Goal: Register for event/course

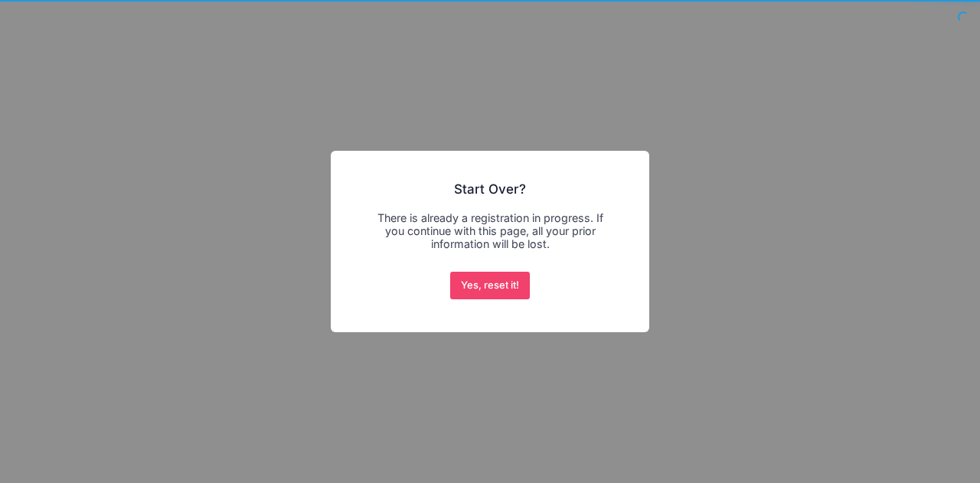
click at [494, 301] on div "Yes, reset it! No Cancel" at bounding box center [490, 286] width 86 height 34
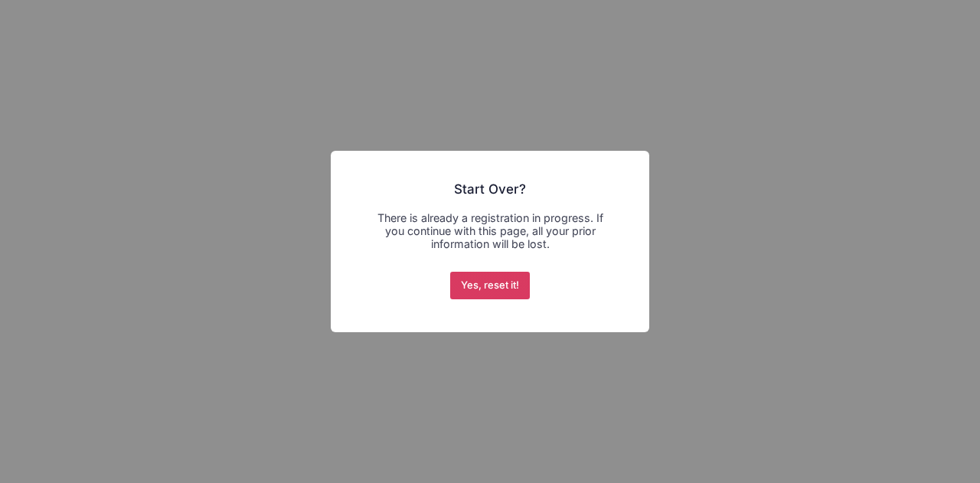
click at [491, 294] on button "Yes, reset it!" at bounding box center [490, 286] width 80 height 28
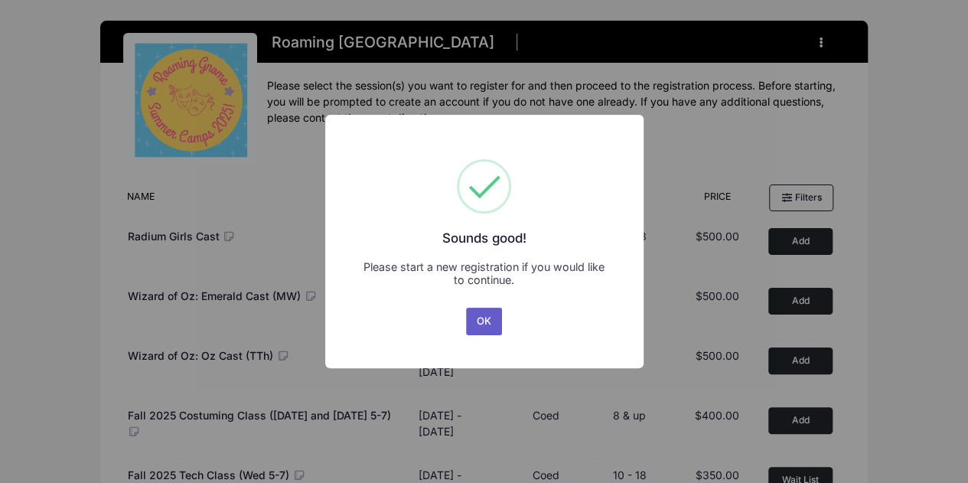
click at [470, 323] on button "OK" at bounding box center [484, 322] width 37 height 28
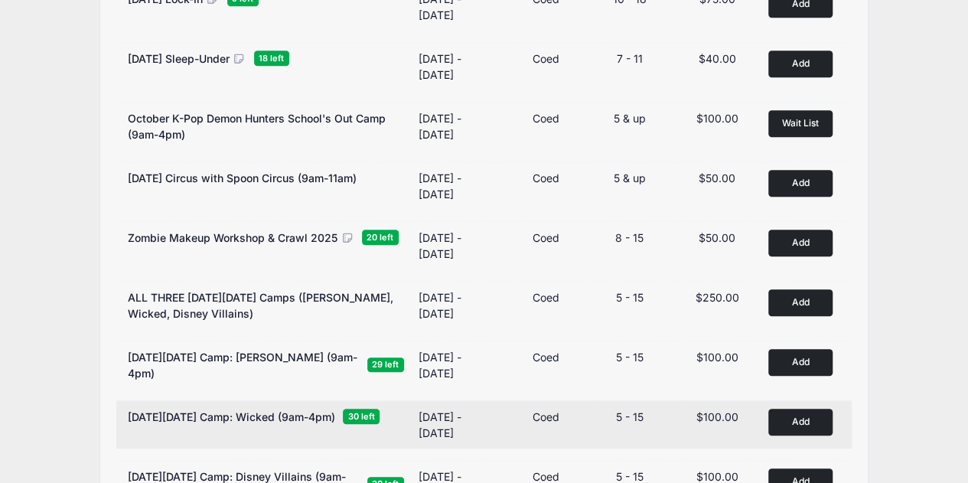
scroll to position [640, 0]
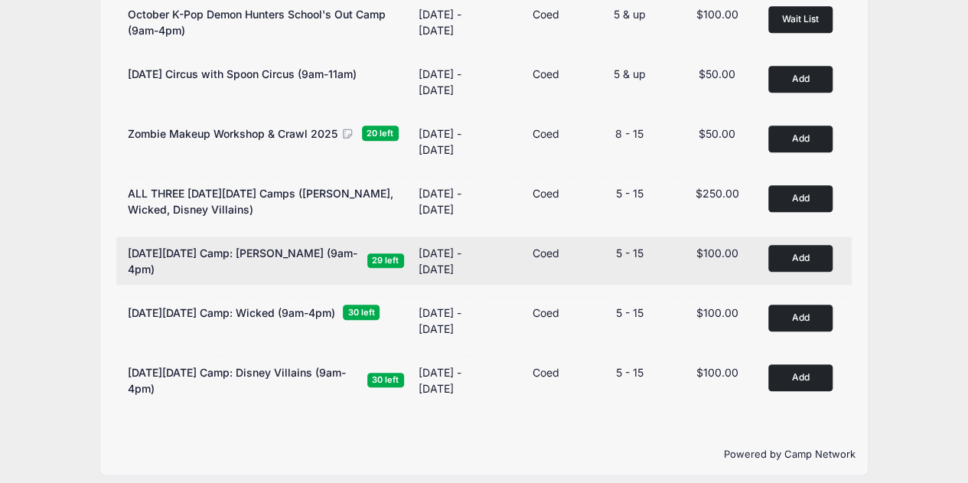
click at [803, 256] on button "Add to Cart" at bounding box center [800, 258] width 64 height 27
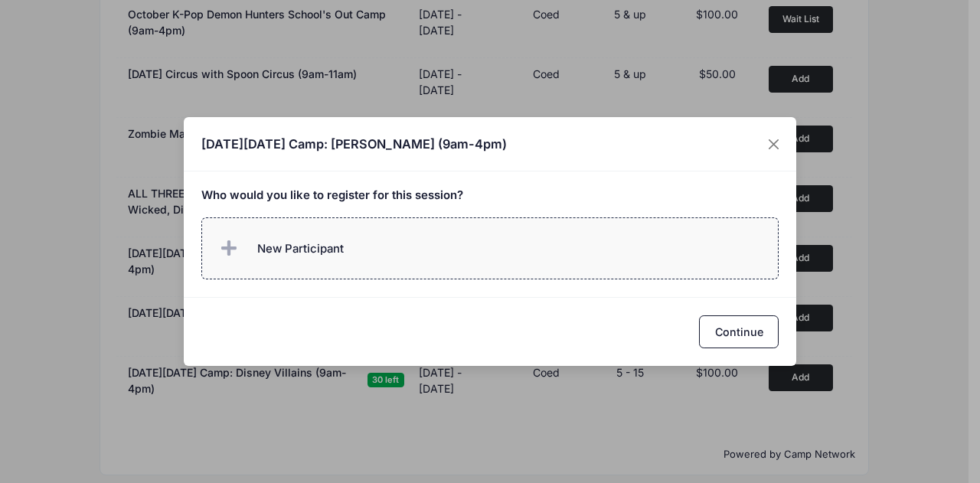
click at [416, 271] on label "New Participant" at bounding box center [490, 248] width 578 height 62
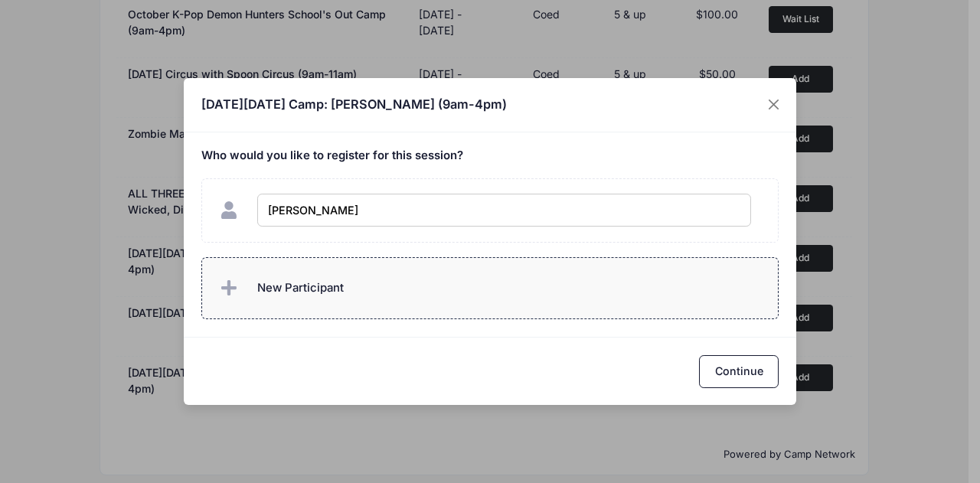
type input "Amelia Vara"
checkbox input "true"
click at [399, 278] on label "New Participant" at bounding box center [490, 288] width 578 height 62
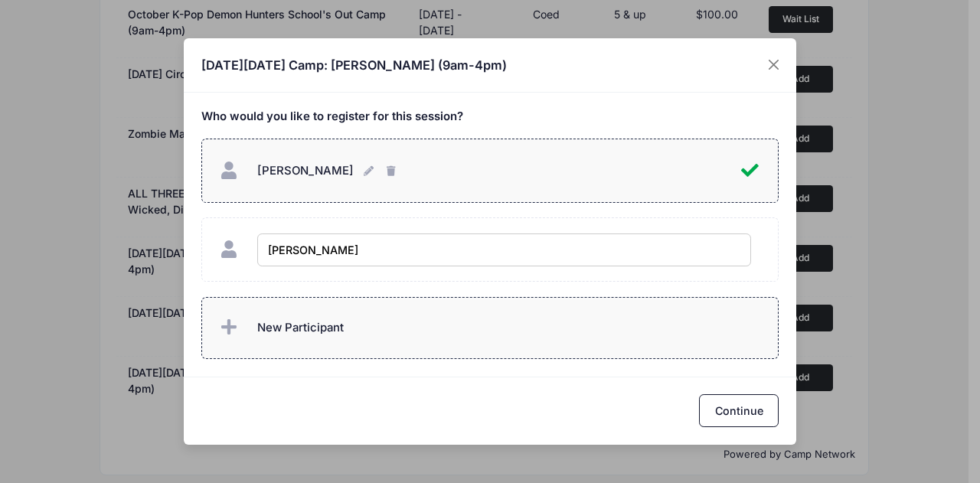
type input "[PERSON_NAME]"
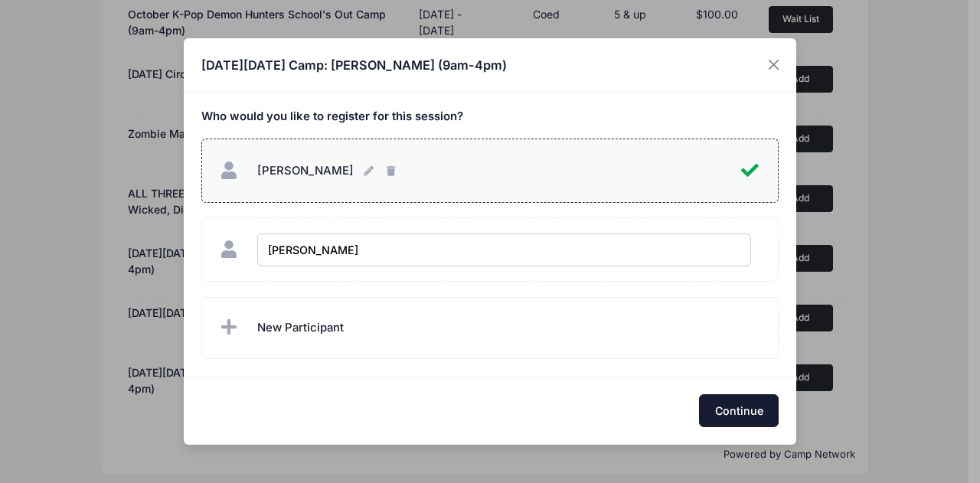
checkbox input "true"
click at [736, 403] on button "Continue" at bounding box center [739, 410] width 80 height 33
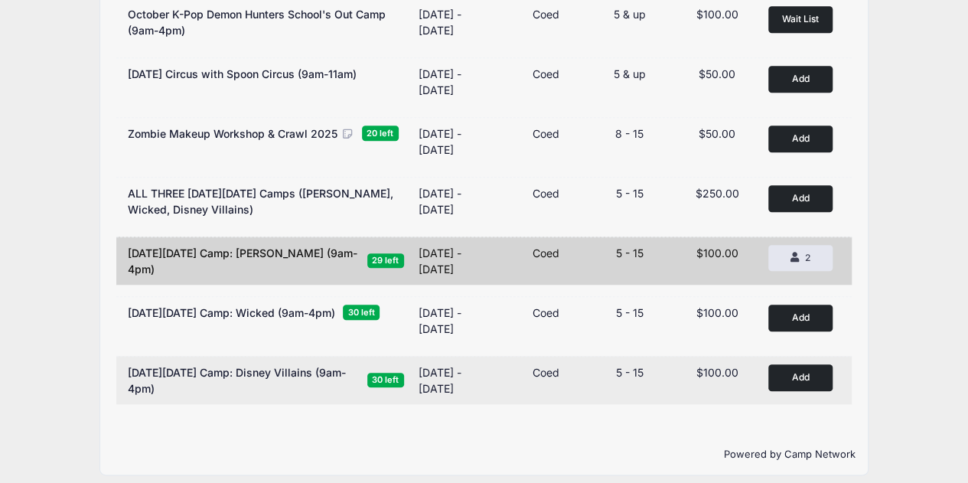
scroll to position [28, 0]
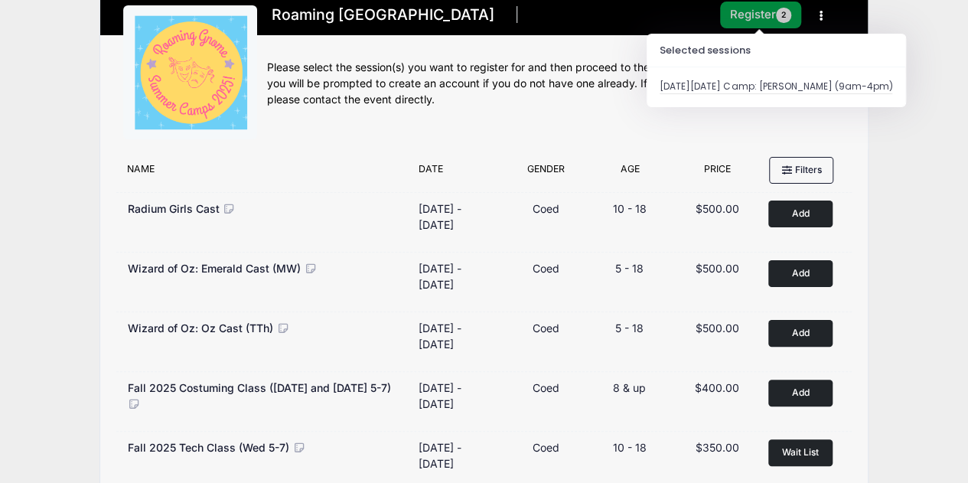
click at [744, 24] on button "Register 2" at bounding box center [760, 15] width 81 height 27
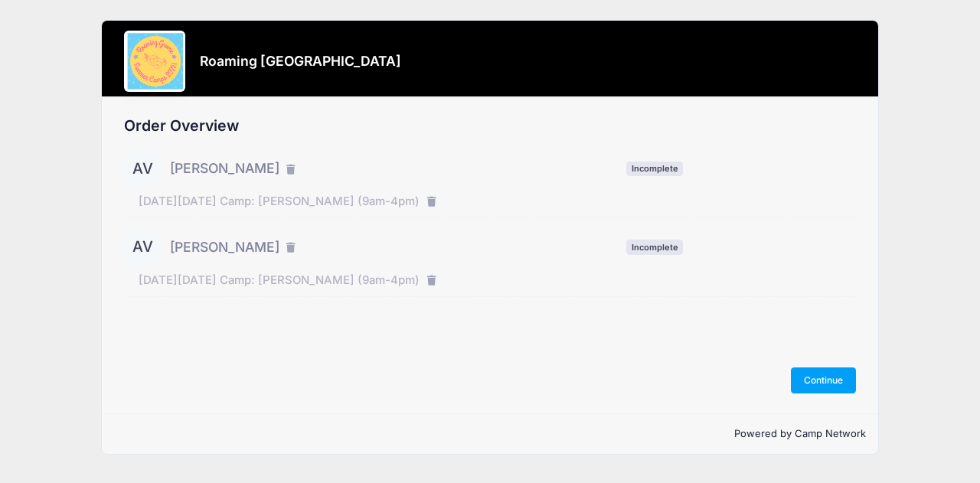
click at [633, 160] on div "AV [PERSON_NAME] Incomplete" at bounding box center [490, 168] width 732 height 38
click at [834, 397] on div "Order Overview AV Amelia Vara Incomplete AV Continue" at bounding box center [490, 255] width 777 height 316
click at [837, 380] on button "Continue" at bounding box center [824, 380] width 66 height 26
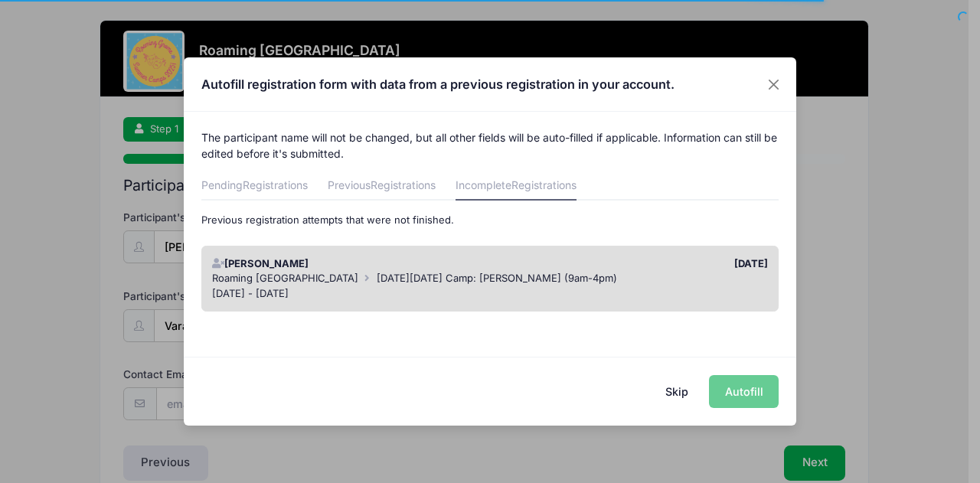
click at [423, 279] on span "[DATE][DATE] Camp: [PERSON_NAME] (9am-4pm)" at bounding box center [497, 278] width 240 height 12
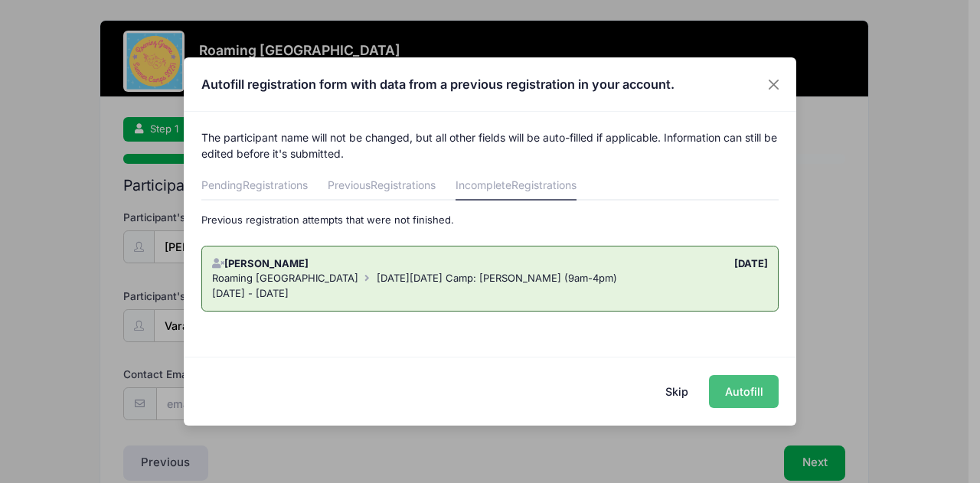
click at [758, 396] on button "Autofill" at bounding box center [744, 391] width 70 height 33
type input "[EMAIL_ADDRESS][DOMAIN_NAME]"
type input "10/12/2019"
type input "5244 Chester St"
type input "Denver"
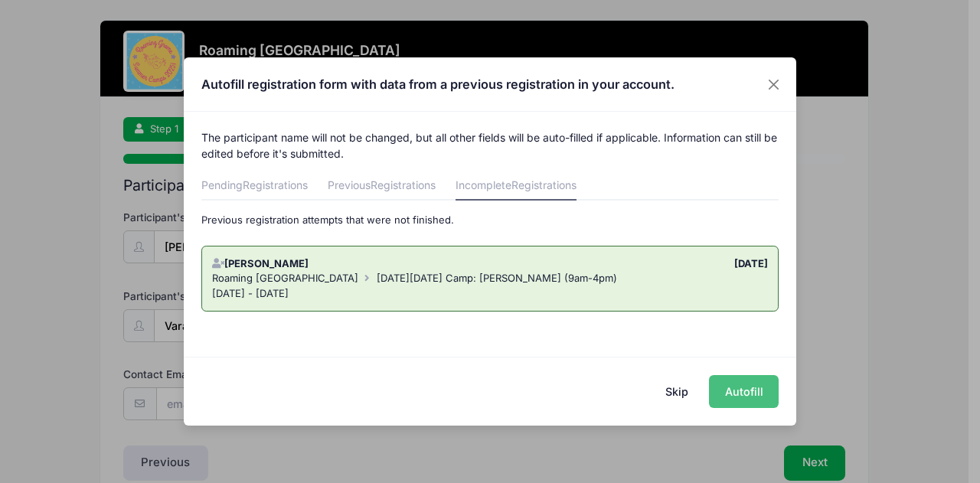
select select "CO"
type input "80238"
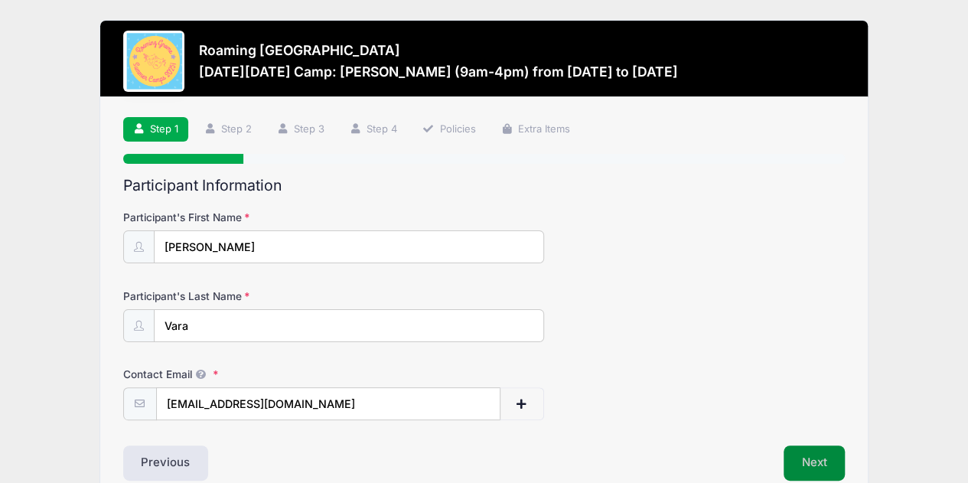
click at [822, 454] on button "Next" at bounding box center [815, 462] width 62 height 35
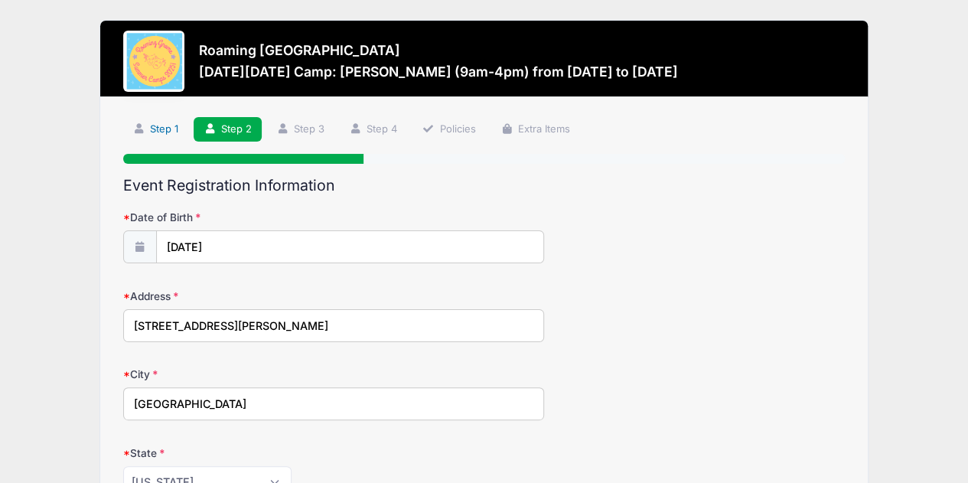
click at [165, 117] on link "Step 1" at bounding box center [156, 129] width 66 height 25
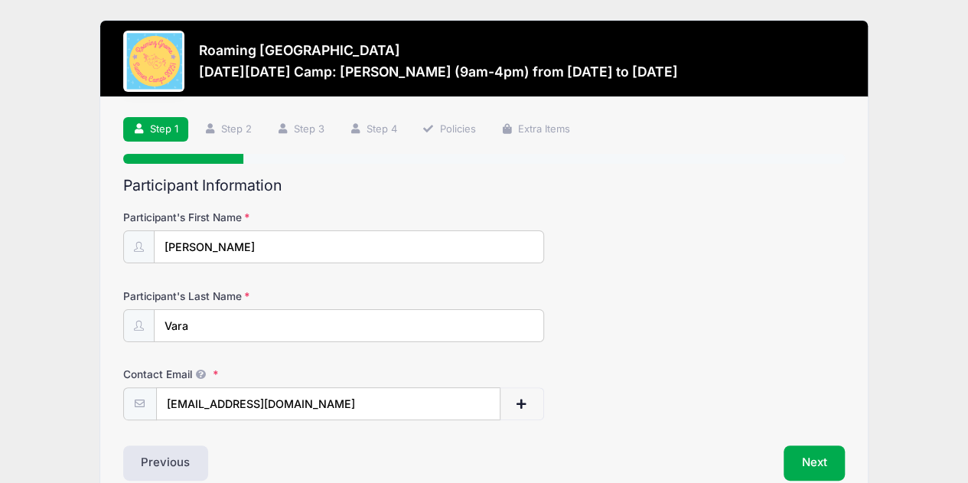
scroll to position [75, 0]
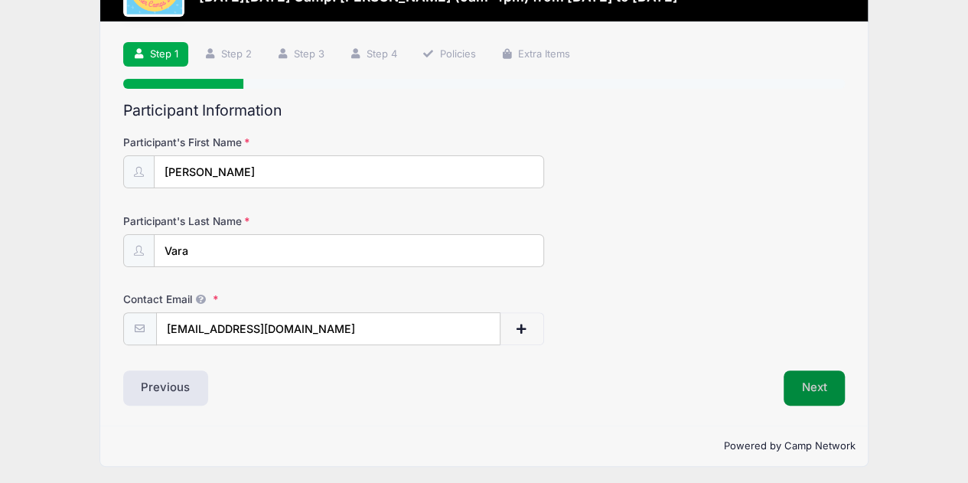
click at [791, 390] on button "Next" at bounding box center [815, 387] width 62 height 35
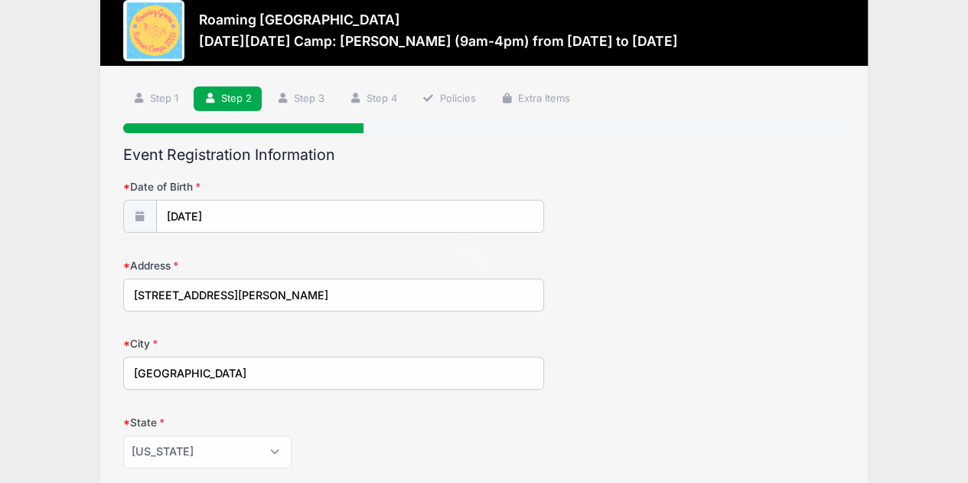
scroll to position [0, 0]
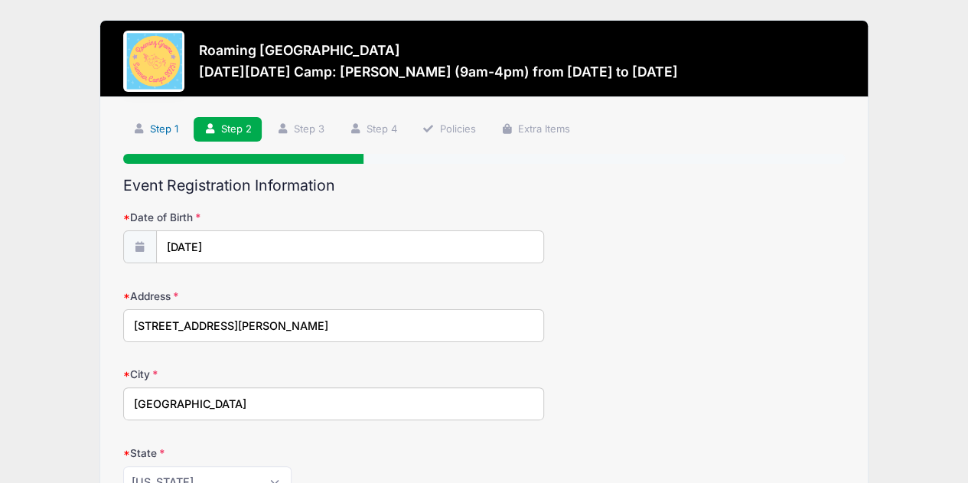
click at [148, 126] on link "Step 1" at bounding box center [156, 129] width 66 height 25
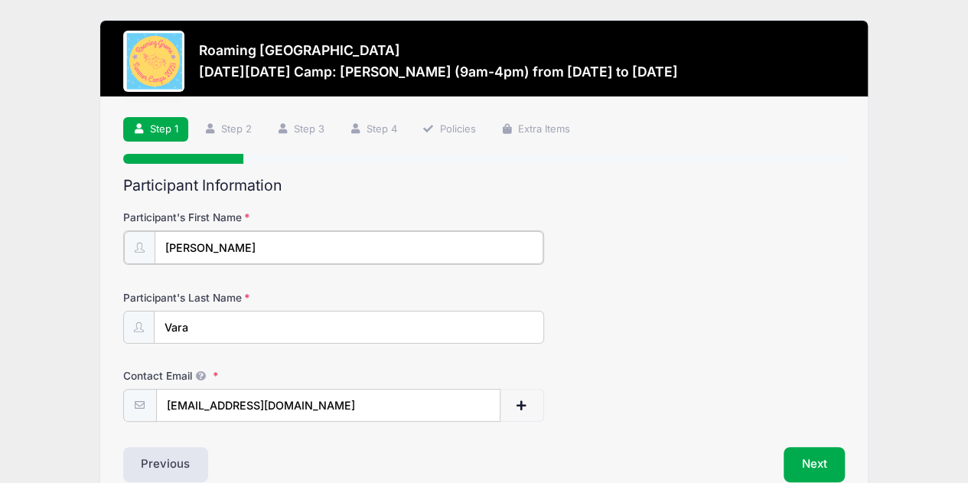
drag, startPoint x: 230, startPoint y: 241, endPoint x: -31, endPoint y: 241, distance: 260.2
click at [0, 241] on html "Processing Request Please wait... Processing Request Please wait... Processing …" at bounding box center [484, 241] width 968 height 483
type input "[PERSON_NAME]"
click at [834, 450] on button "Next" at bounding box center [815, 462] width 62 height 35
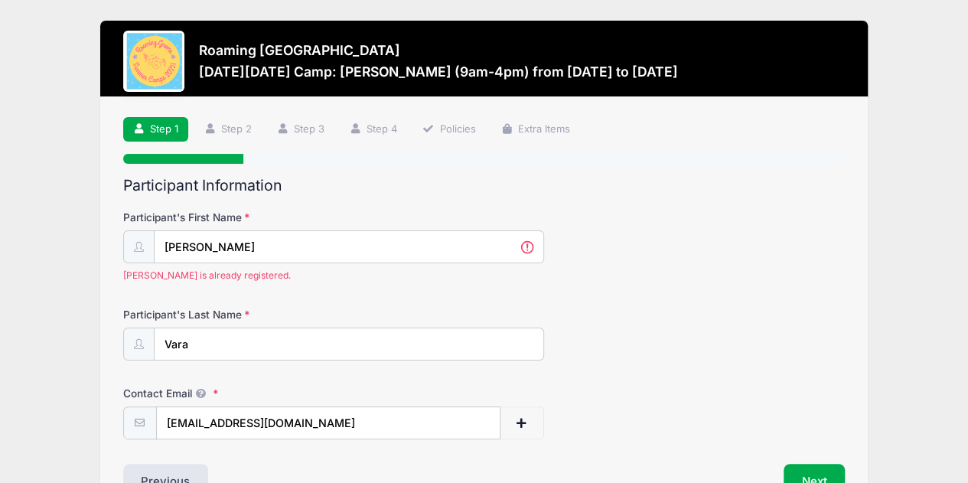
click at [161, 67] on div at bounding box center [153, 61] width 61 height 61
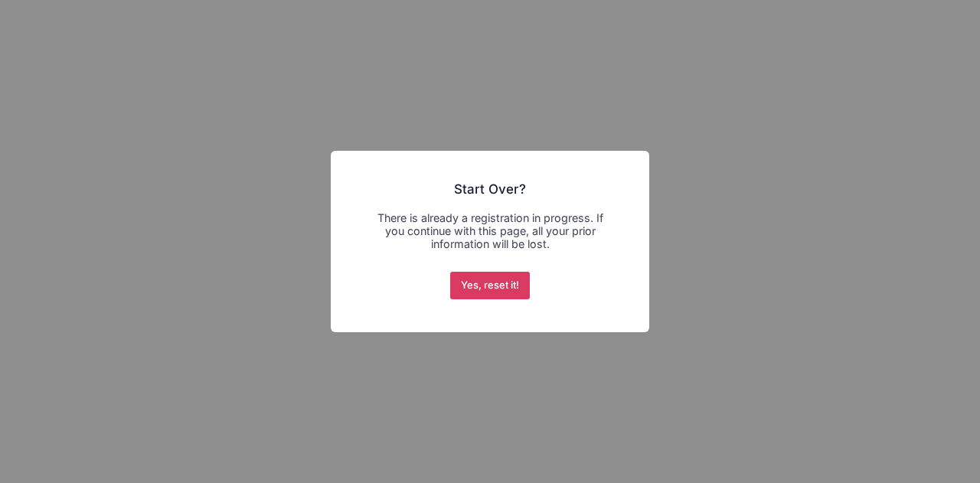
click at [503, 281] on button "Yes, reset it!" at bounding box center [490, 286] width 80 height 28
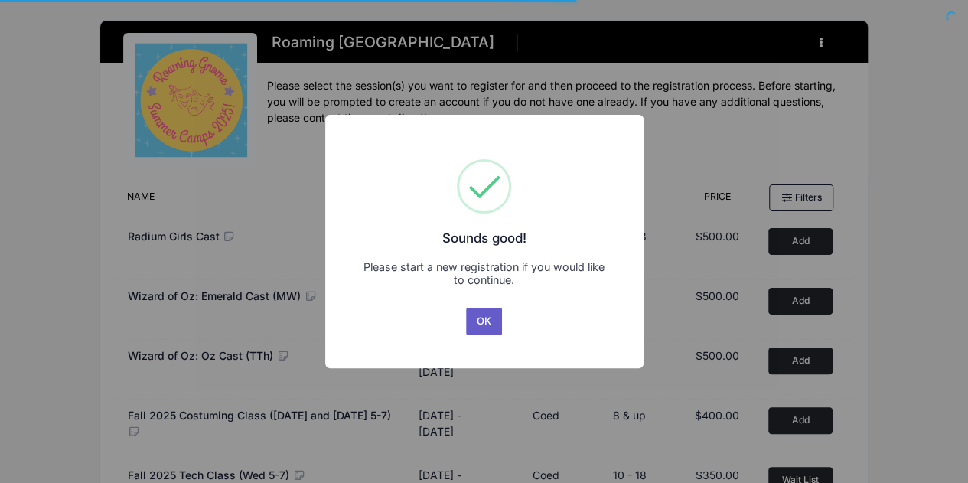
click at [484, 315] on button "OK" at bounding box center [484, 322] width 37 height 28
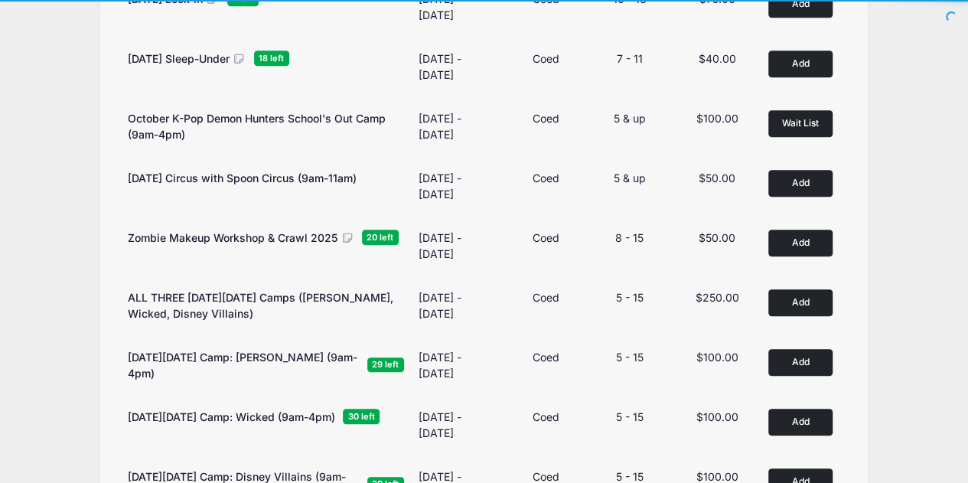
scroll to position [640, 0]
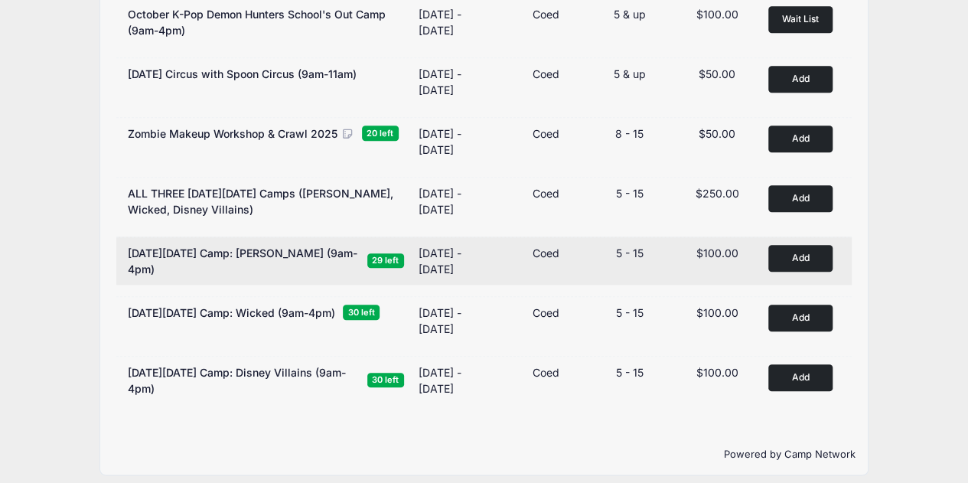
click at [819, 255] on button "Add to Cart" at bounding box center [800, 258] width 64 height 27
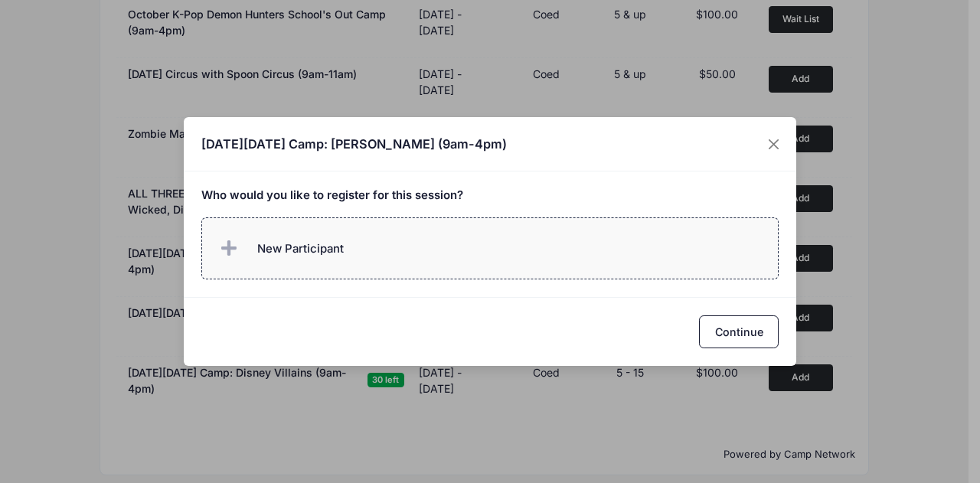
click at [295, 266] on label "New Participant" at bounding box center [490, 248] width 578 height 62
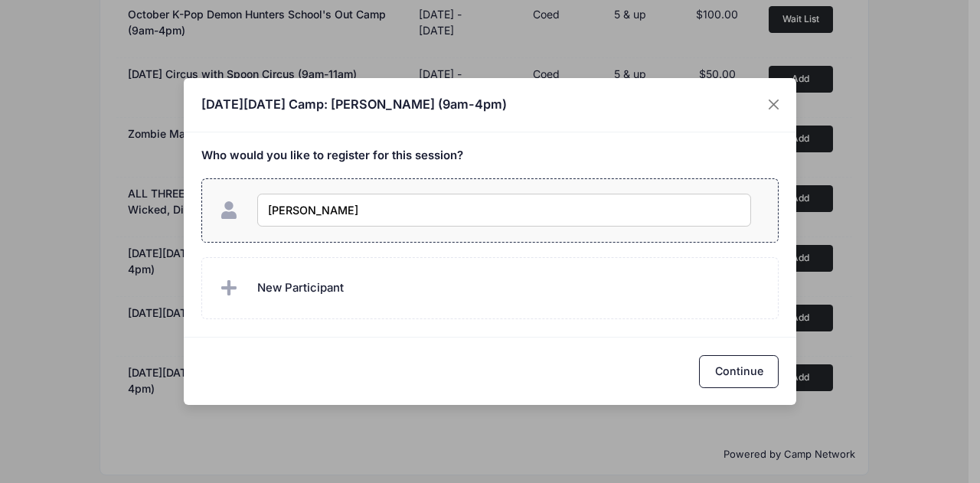
type input "Alex Vara"
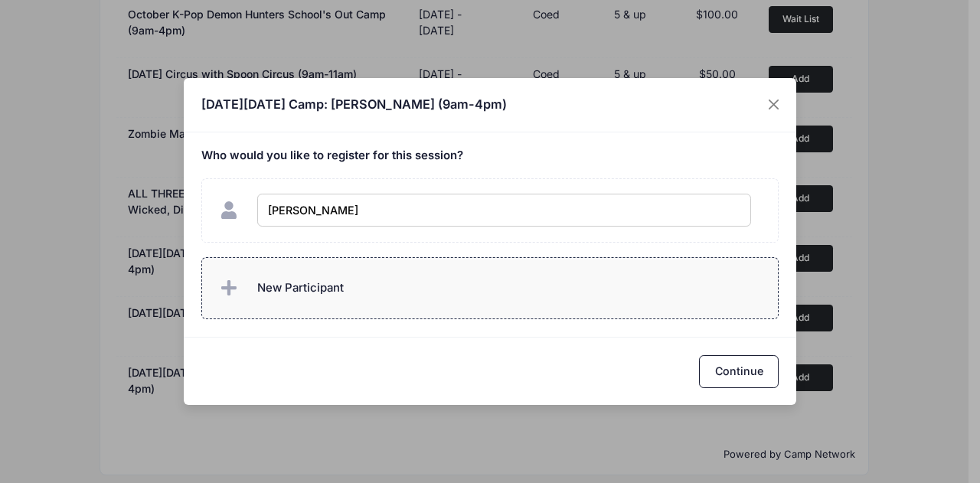
checkbox input "true"
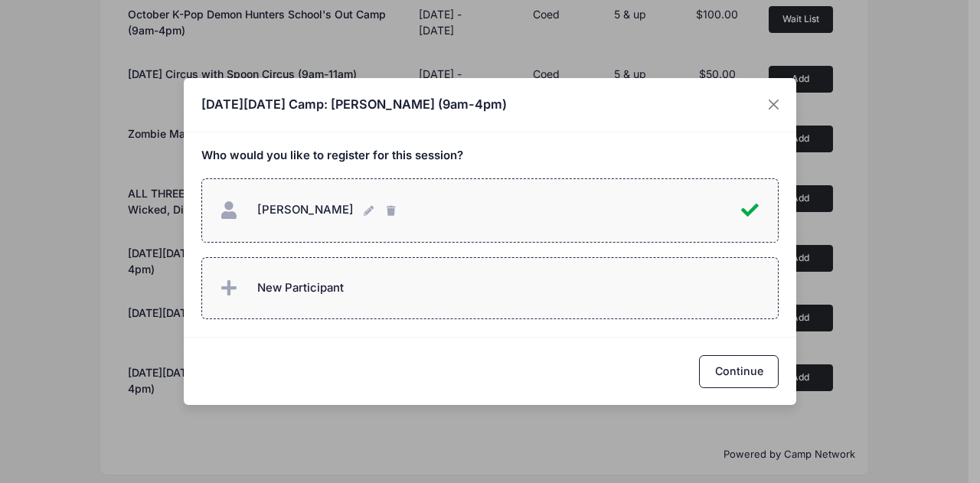
click at [322, 276] on span "New Participant" at bounding box center [280, 288] width 127 height 31
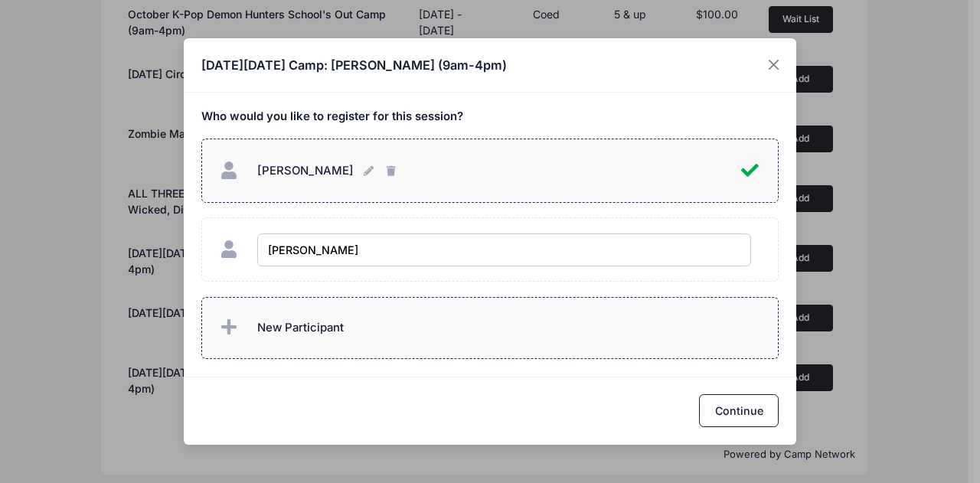
type input "Amelia Vara"
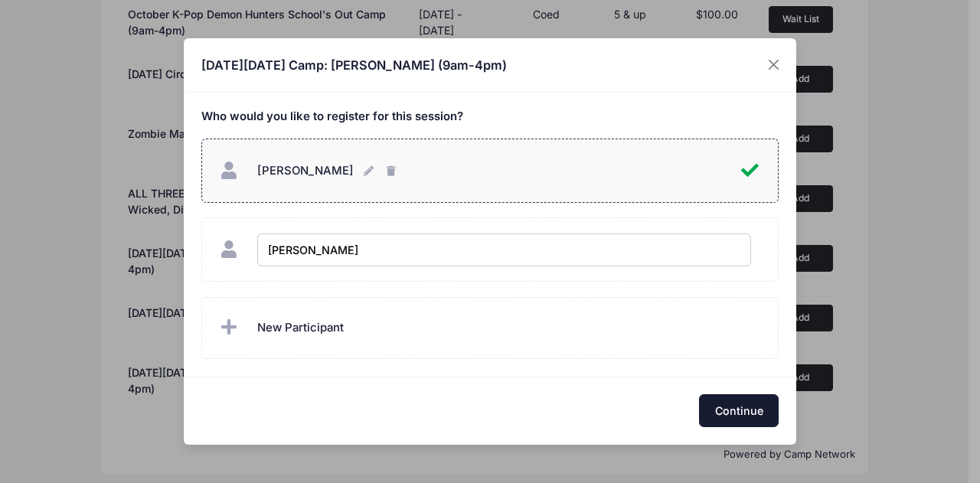
checkbox input "true"
click at [717, 408] on button "Continue" at bounding box center [739, 410] width 80 height 33
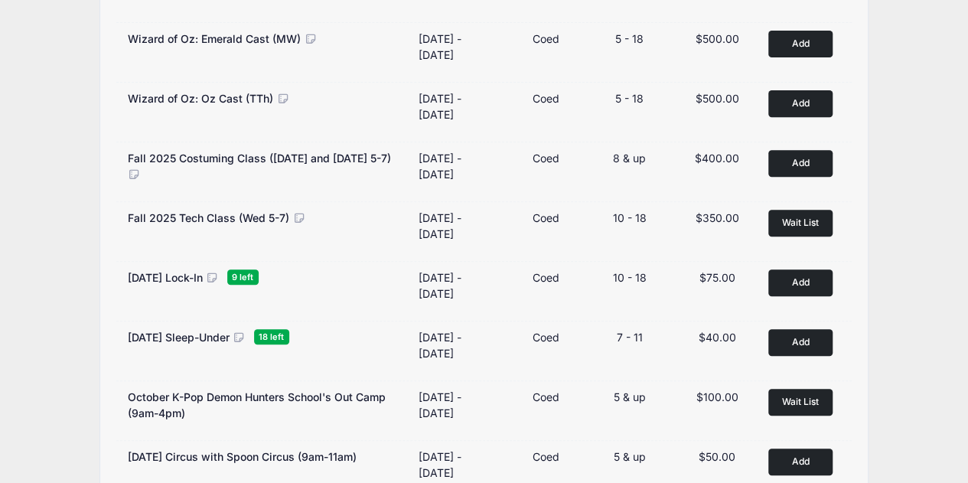
scroll to position [0, 0]
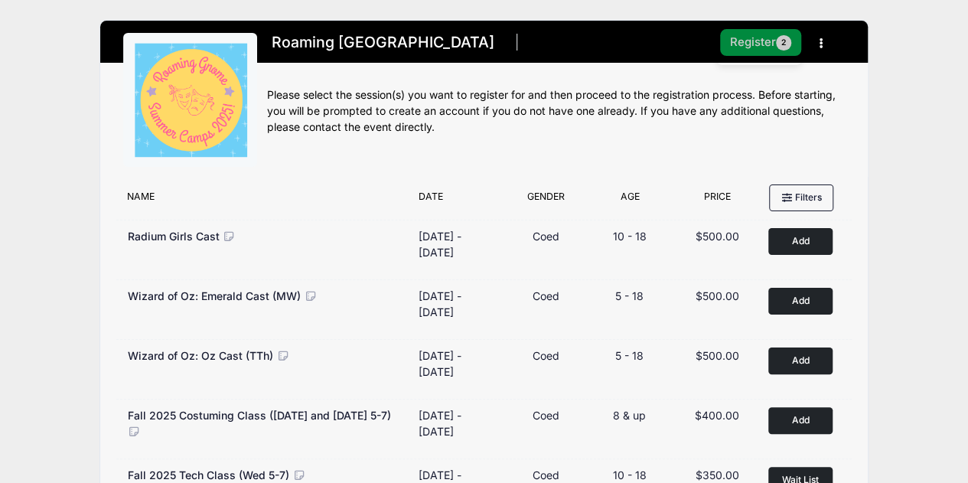
click at [768, 35] on button "Register 2" at bounding box center [760, 42] width 81 height 27
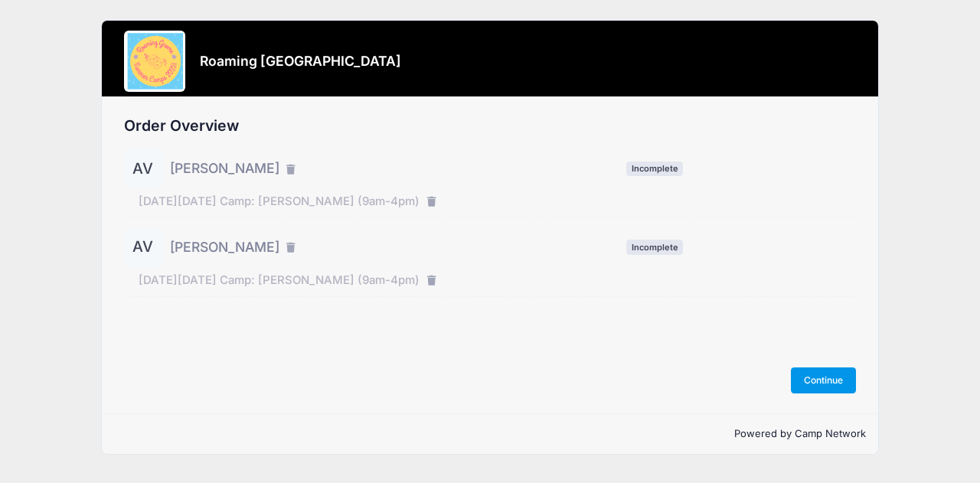
click at [850, 387] on button "Continue" at bounding box center [824, 380] width 66 height 26
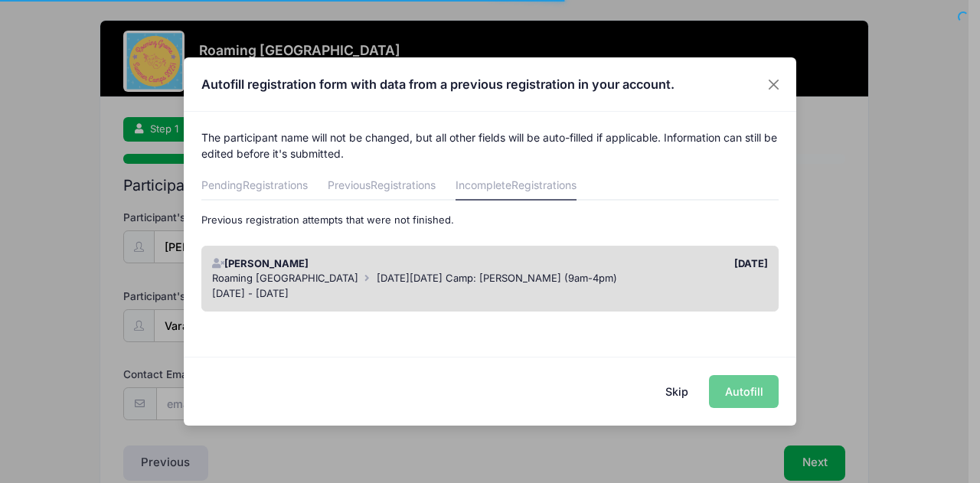
click at [504, 286] on div "[DATE] - [DATE]" at bounding box center [490, 293] width 556 height 15
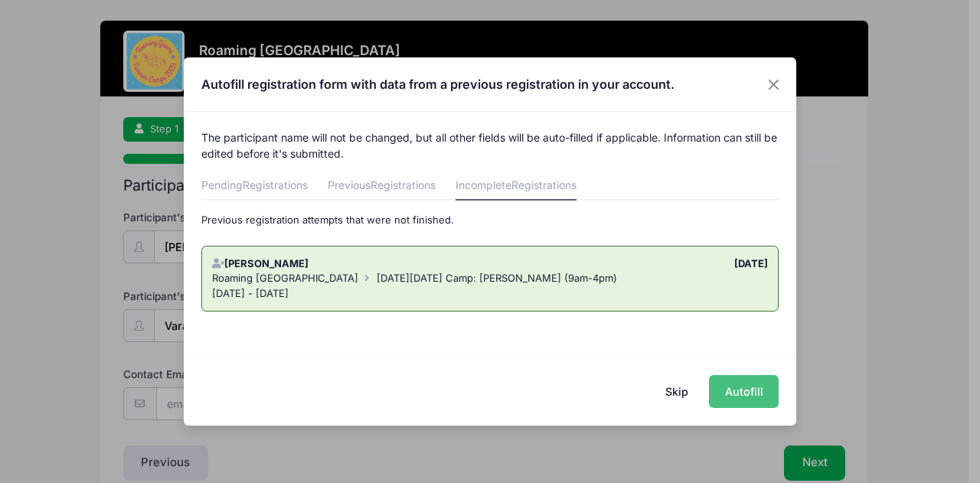
click at [731, 382] on button "Autofill" at bounding box center [744, 391] width 70 height 33
type input "[EMAIL_ADDRESS][DOMAIN_NAME]"
type input "[DATE]"
type input "[STREET_ADDRESS][PERSON_NAME]"
type input "[GEOGRAPHIC_DATA]"
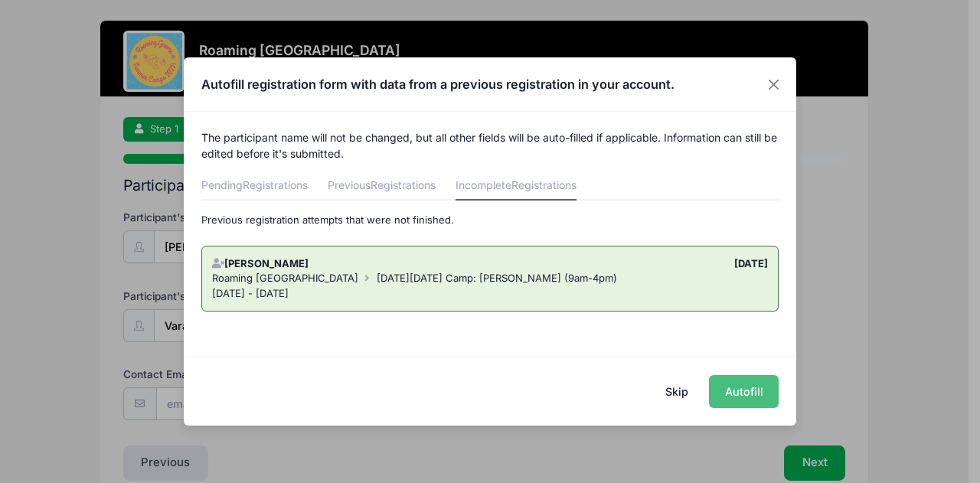
select select "CO"
type input "80238"
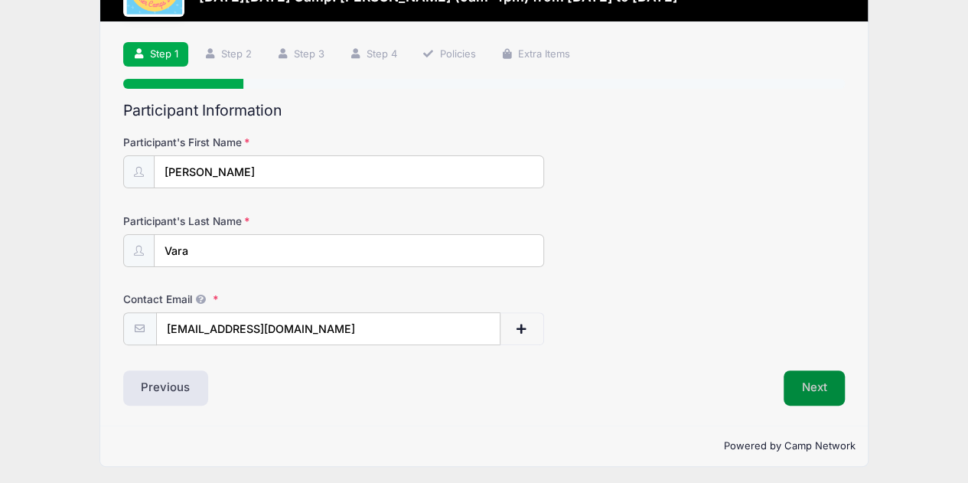
click at [814, 377] on button "Next" at bounding box center [815, 387] width 62 height 35
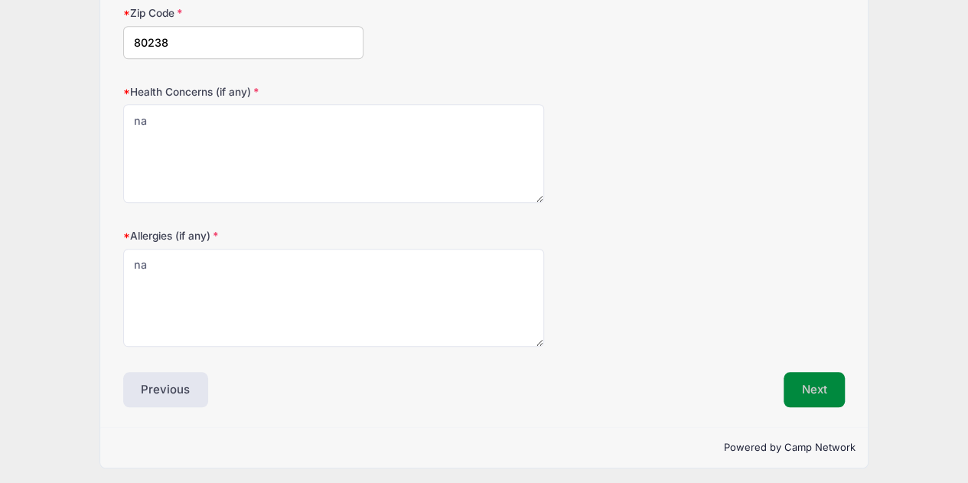
click at [815, 372] on button "Next" at bounding box center [815, 389] width 62 height 35
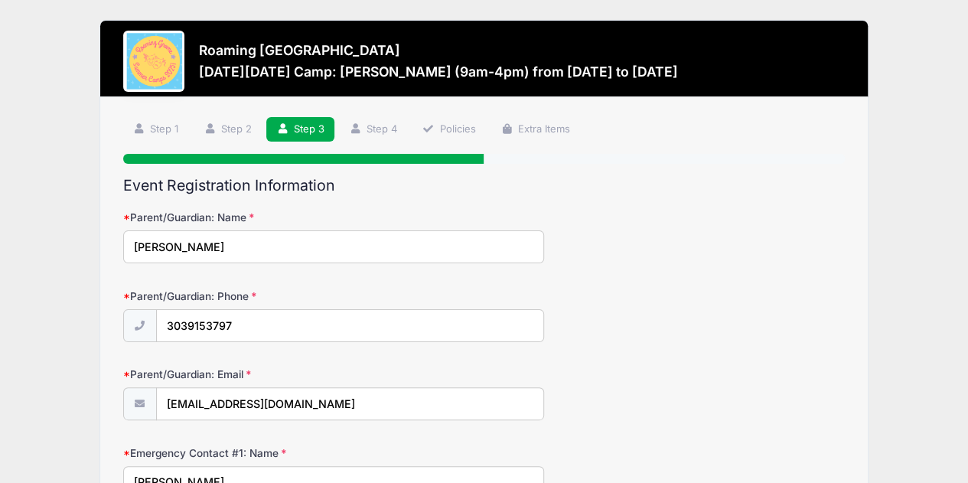
scroll to position [459, 0]
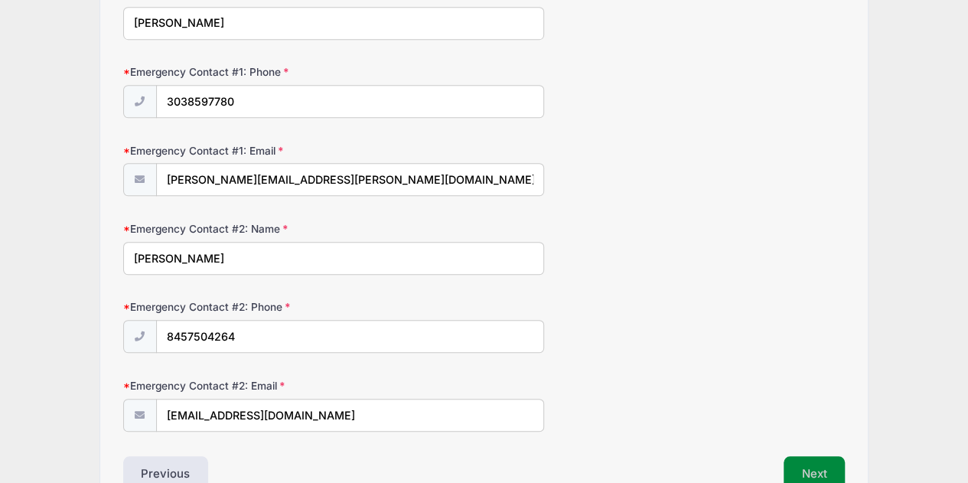
click at [814, 462] on button "Next" at bounding box center [815, 473] width 62 height 35
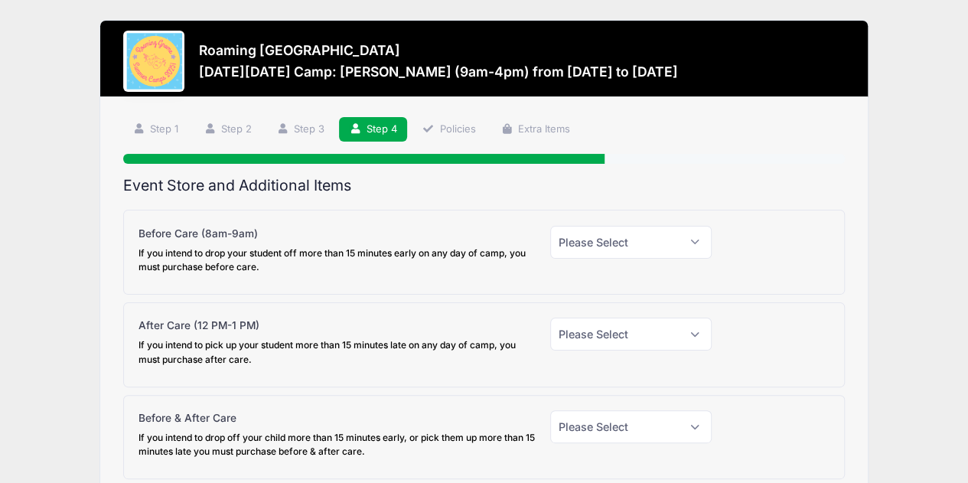
scroll to position [125, 0]
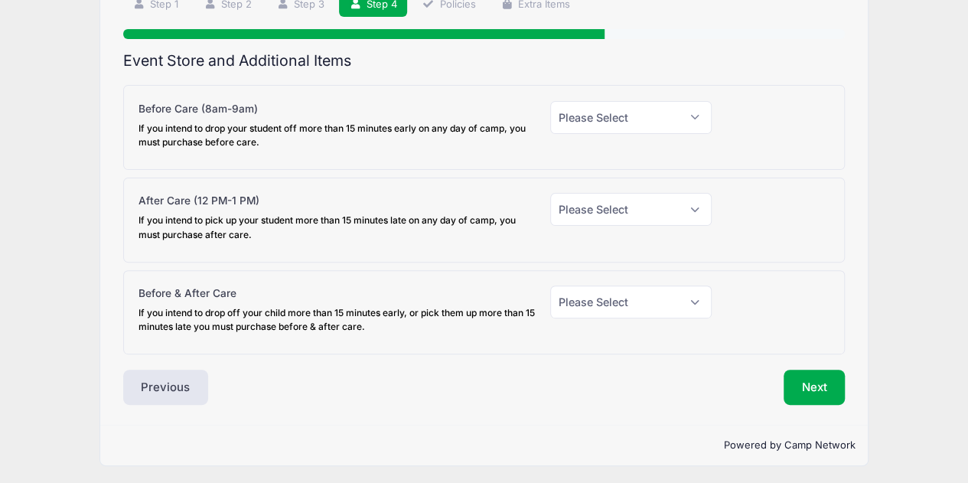
click at [804, 408] on div "Step 4 /7 Step 1 Step 2 Step 3 Step 4 Policies Extra Items Participant Informat…" at bounding box center [483, 198] width 767 height 452
click at [803, 396] on button "Next" at bounding box center [815, 387] width 62 height 35
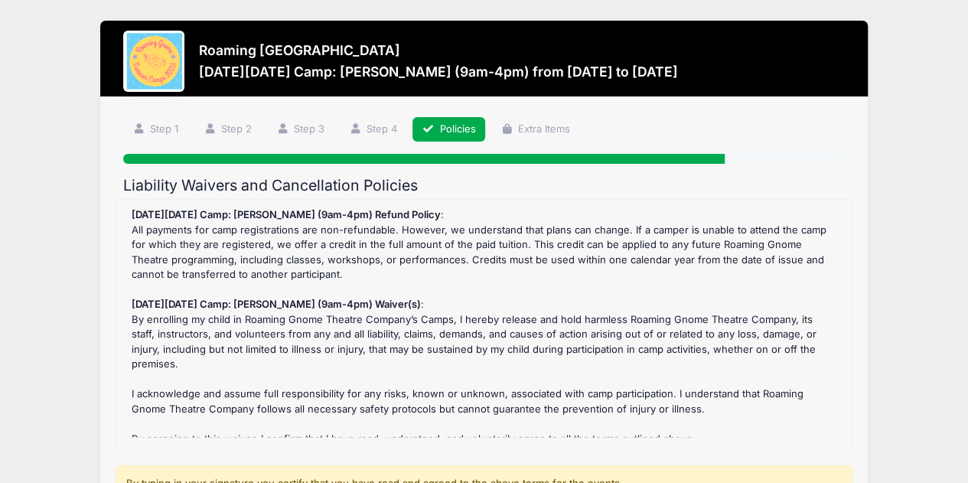
scroll to position [254, 0]
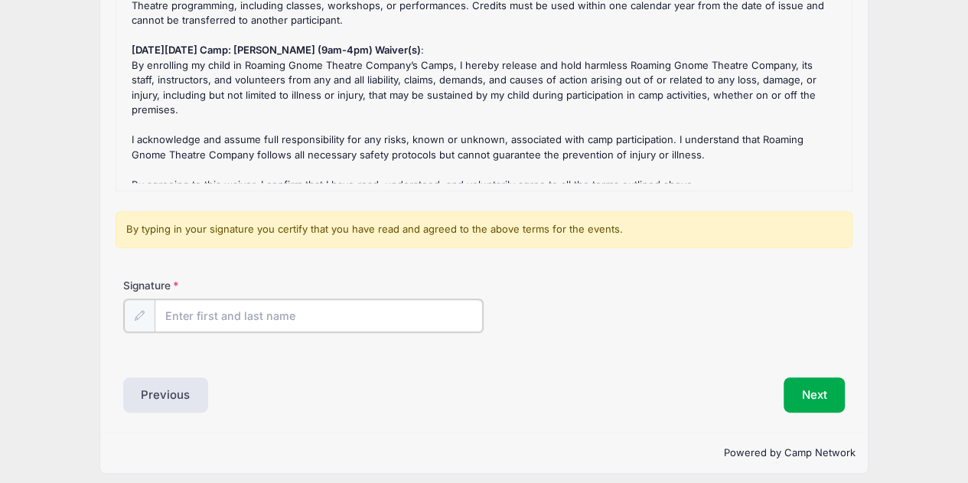
click at [414, 312] on input "Signature" at bounding box center [319, 315] width 329 height 33
type input "Jenna Varathungarajan"
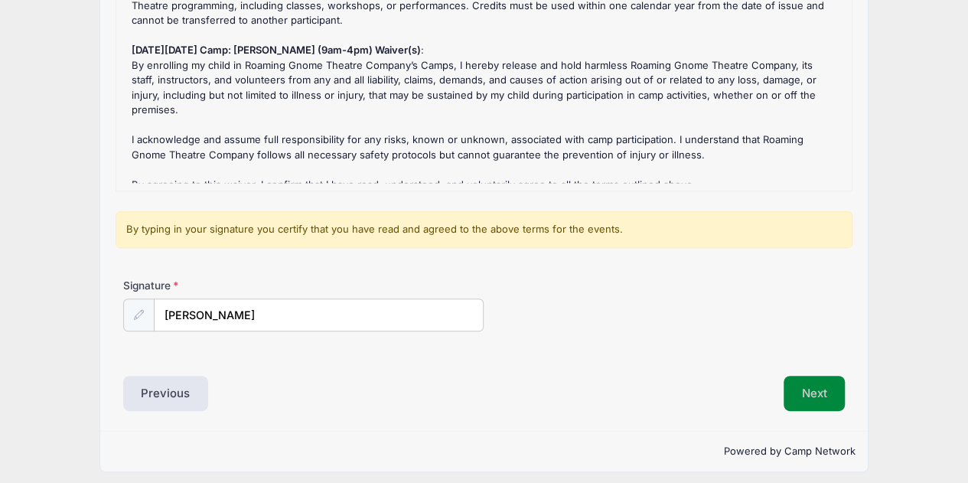
click at [824, 392] on button "Next" at bounding box center [815, 393] width 62 height 35
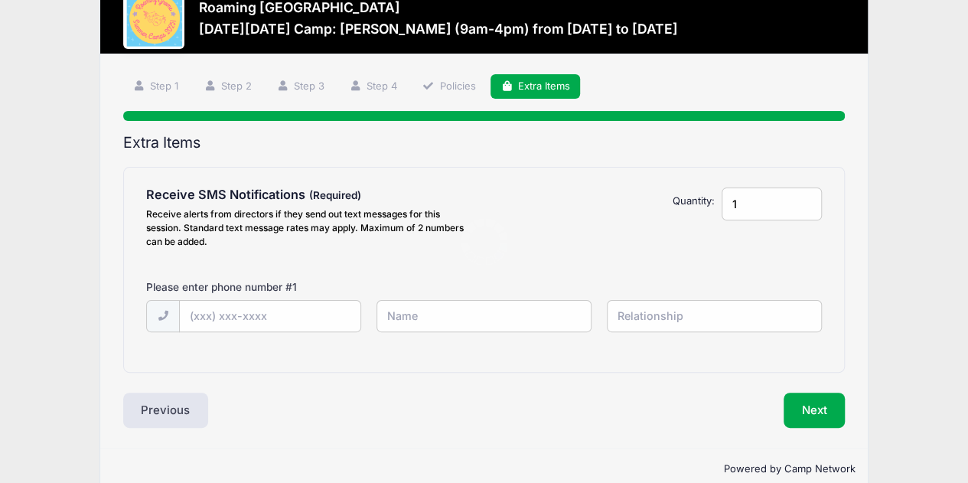
scroll to position [0, 0]
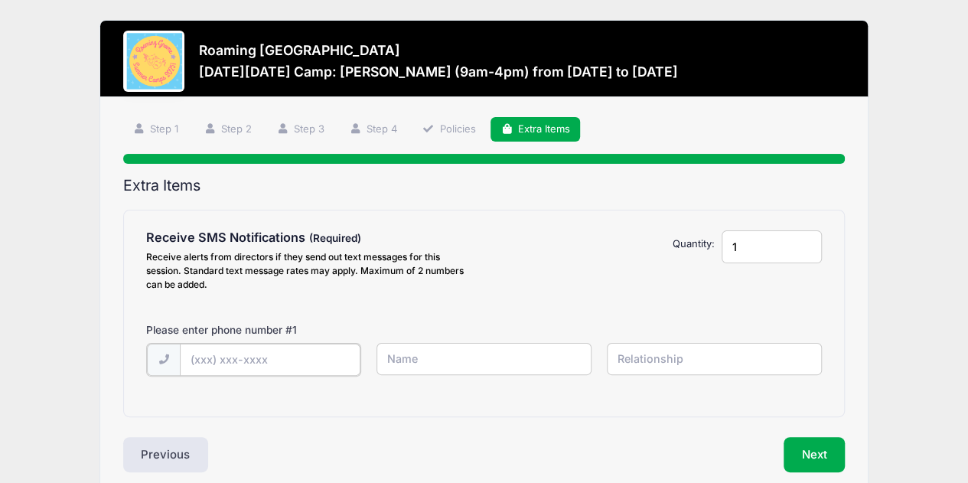
click at [284, 357] on input "text" at bounding box center [270, 360] width 181 height 33
type input "(303) 915-3797"
click at [801, 463] on button "Next" at bounding box center [815, 453] width 62 height 35
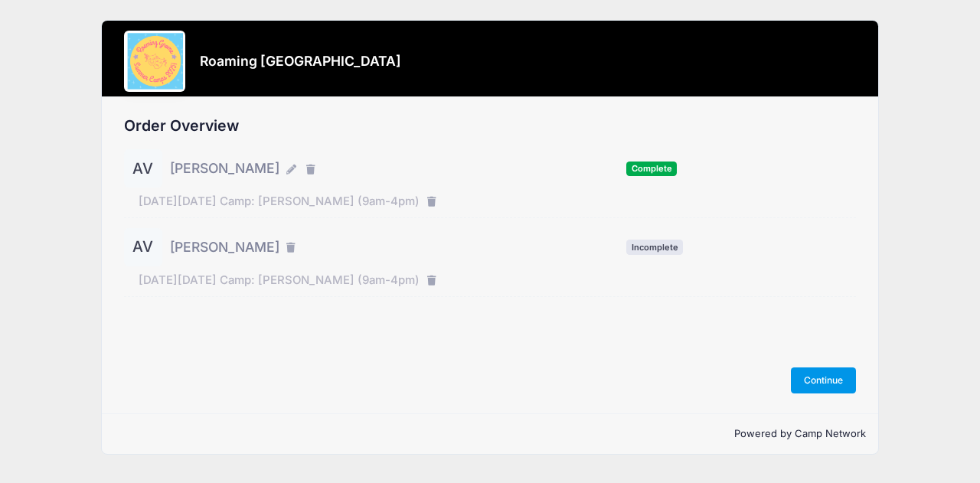
click at [836, 383] on button "Continue" at bounding box center [824, 380] width 66 height 26
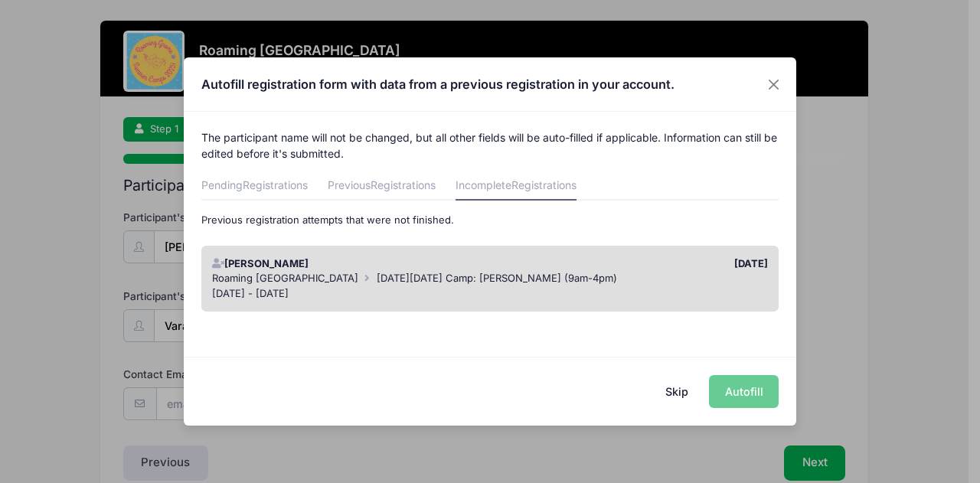
drag, startPoint x: 566, startPoint y: 288, endPoint x: 539, endPoint y: 381, distance: 97.1
click at [539, 381] on div "Autofill registration form with data from a previous registration in your accou…" at bounding box center [490, 240] width 612 height 367
click at [364, 180] on link "Previous Registrations" at bounding box center [382, 187] width 108 height 28
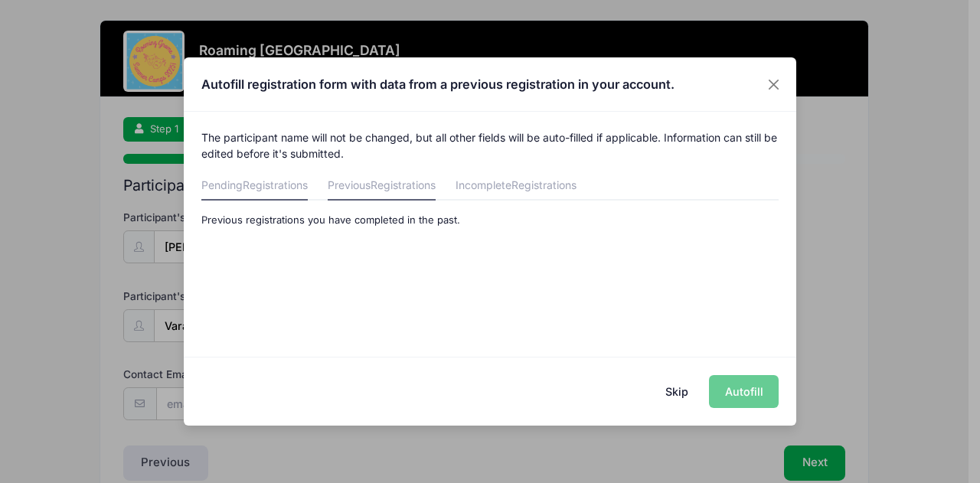
click at [266, 183] on span "Registrations" at bounding box center [275, 184] width 65 height 13
click at [464, 184] on link "Incomplete Registrations" at bounding box center [515, 187] width 121 height 28
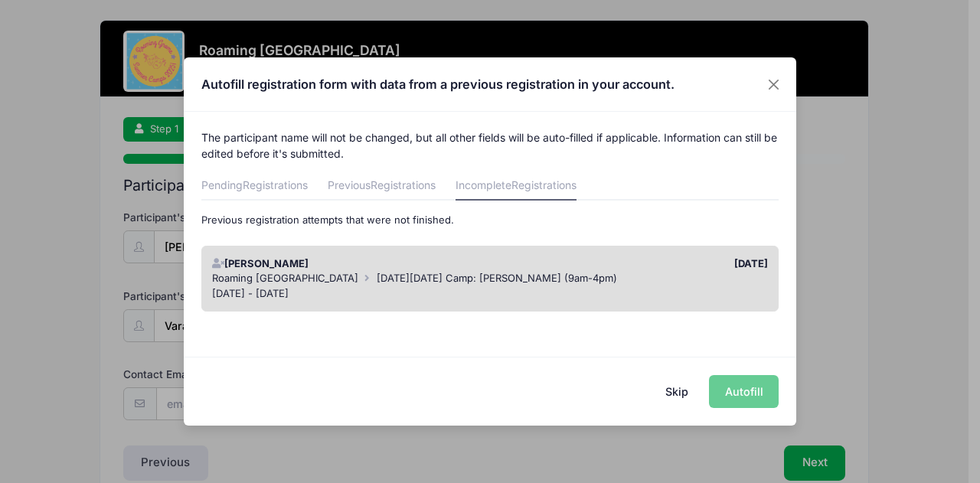
click at [408, 283] on span "[DATE][DATE] Camp: [PERSON_NAME] (9am-4pm)" at bounding box center [497, 278] width 240 height 12
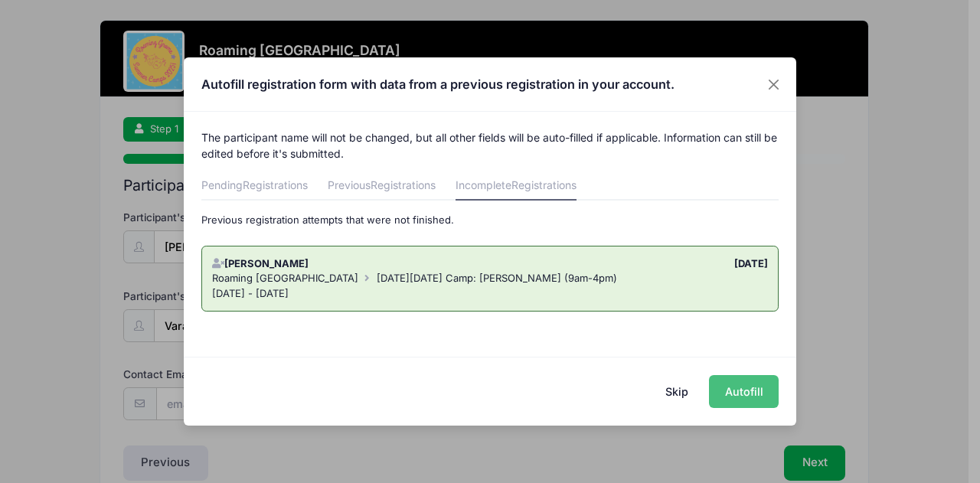
drag, startPoint x: 715, startPoint y: 380, endPoint x: 704, endPoint y: 387, distance: 12.3
click at [714, 381] on button "Autofill" at bounding box center [744, 391] width 70 height 33
type input "[EMAIL_ADDRESS][DOMAIN_NAME]"
type input "10/12/2019"
type input "5244 Chester St"
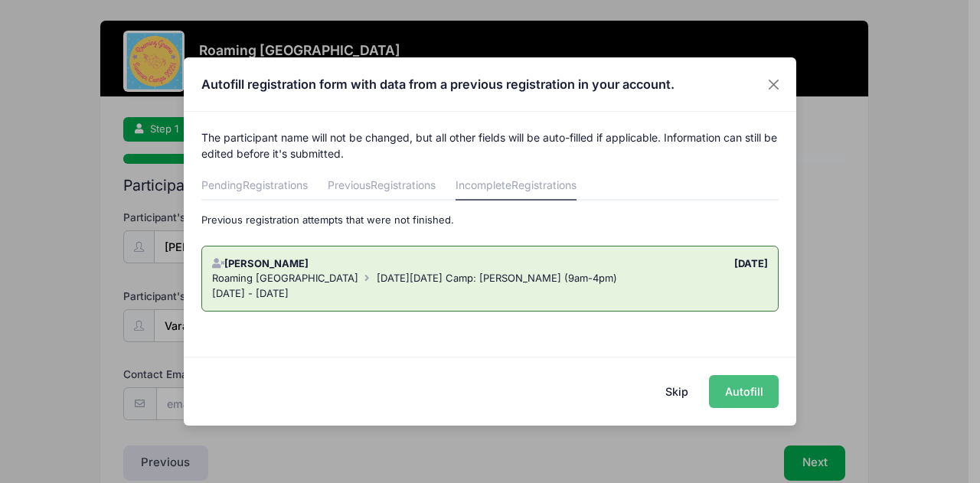
type input "Denver"
select select "CO"
type input "80238"
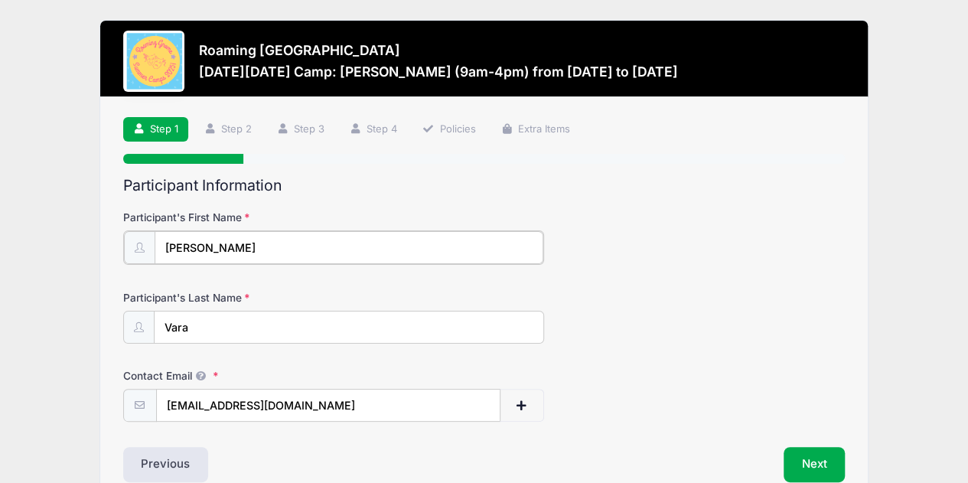
click at [256, 248] on input "[PERSON_NAME]" at bounding box center [349, 247] width 389 height 33
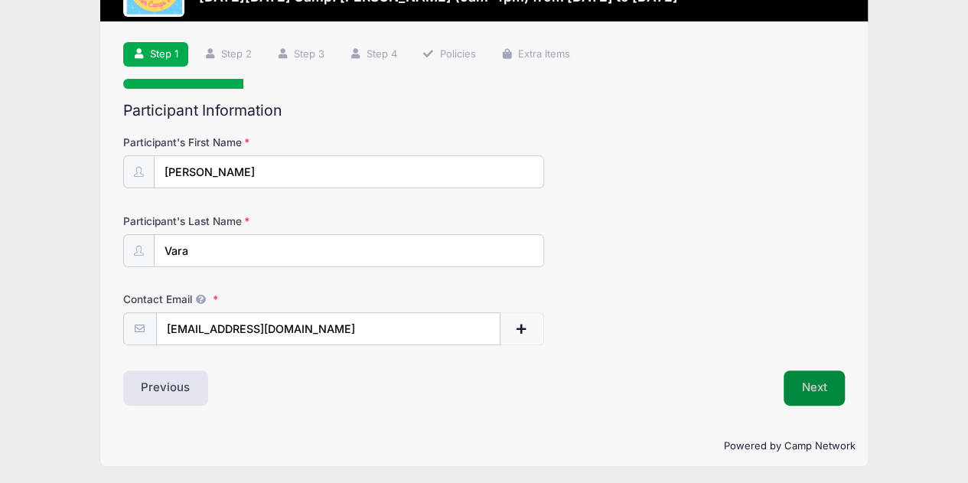
click at [834, 384] on button "Next" at bounding box center [815, 387] width 62 height 35
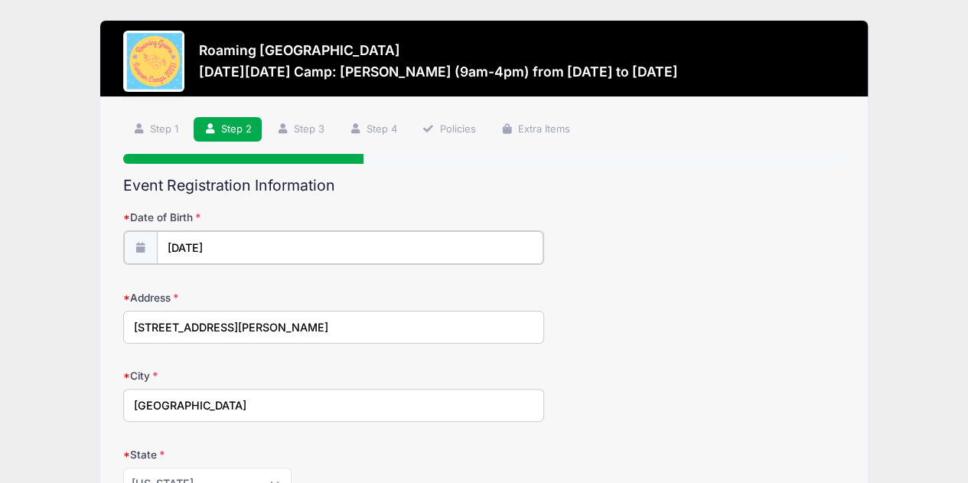
type input "2019"
click at [268, 246] on input "10/12/2019" at bounding box center [350, 247] width 387 height 33
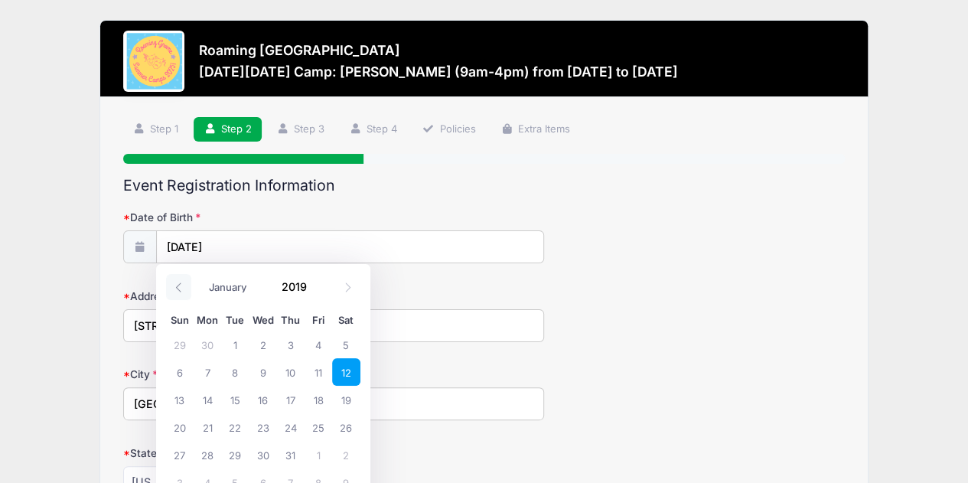
click at [188, 289] on span at bounding box center [178, 287] width 25 height 26
click at [349, 290] on icon at bounding box center [348, 287] width 10 height 10
select select "7"
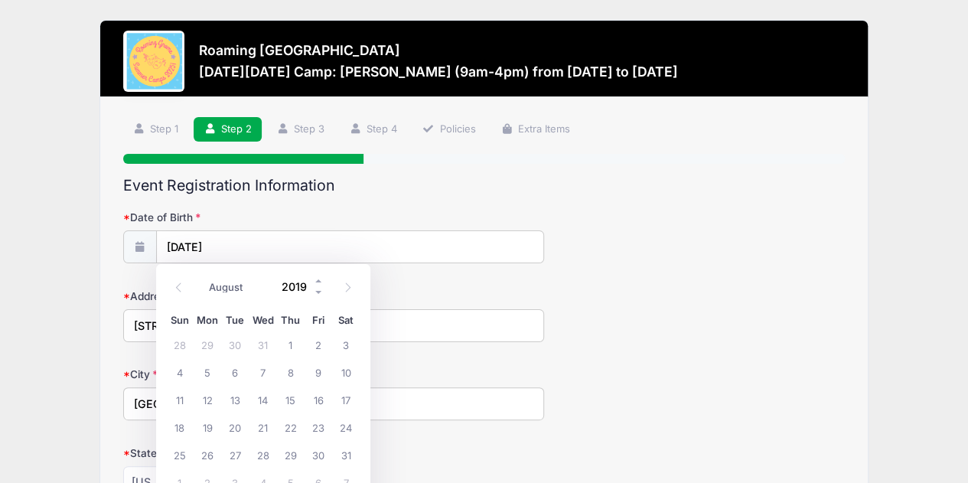
click at [306, 286] on input "2019" at bounding box center [300, 286] width 50 height 23
click at [317, 280] on span at bounding box center [319, 280] width 11 height 11
click at [318, 290] on span at bounding box center [319, 291] width 11 height 11
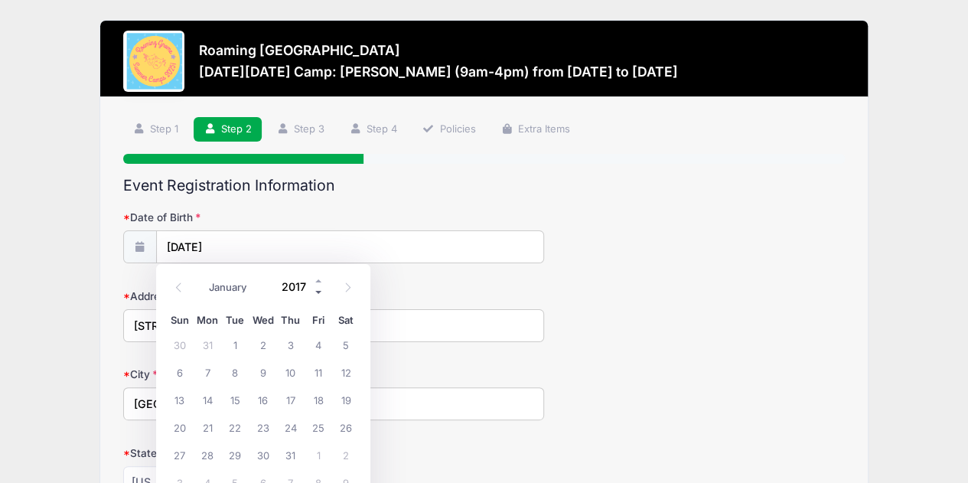
click at [318, 290] on span at bounding box center [319, 291] width 11 height 11
type input "2015"
click at [184, 289] on span at bounding box center [178, 287] width 25 height 26
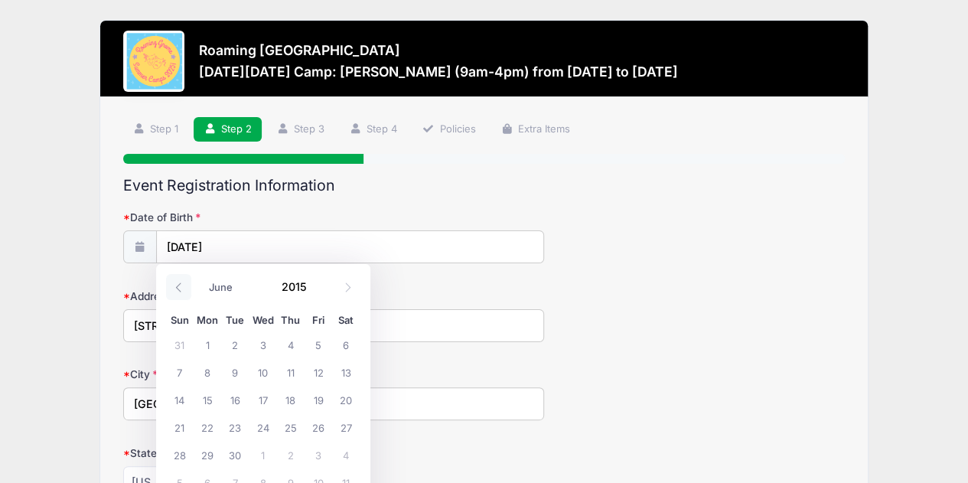
click at [184, 289] on span at bounding box center [178, 287] width 25 height 26
select select "2"
click at [346, 378] on span "14" at bounding box center [346, 372] width 28 height 28
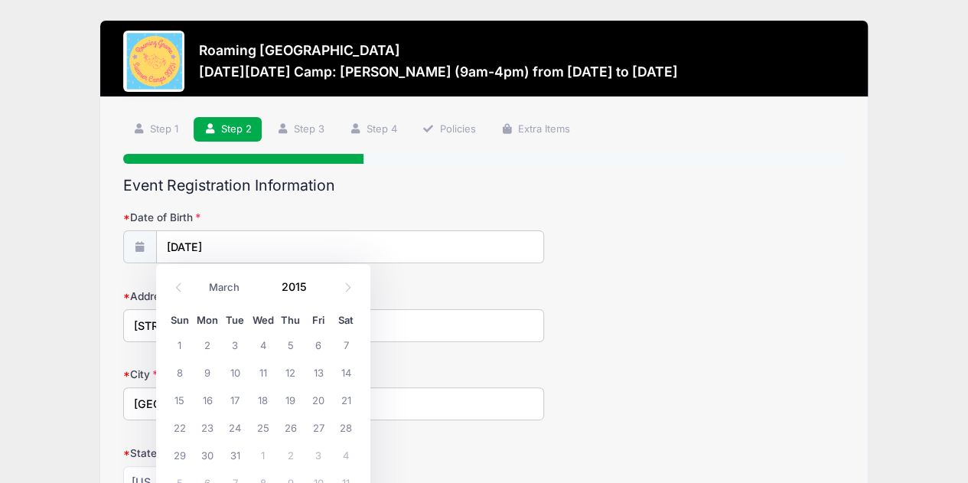
type input "03/14/2015"
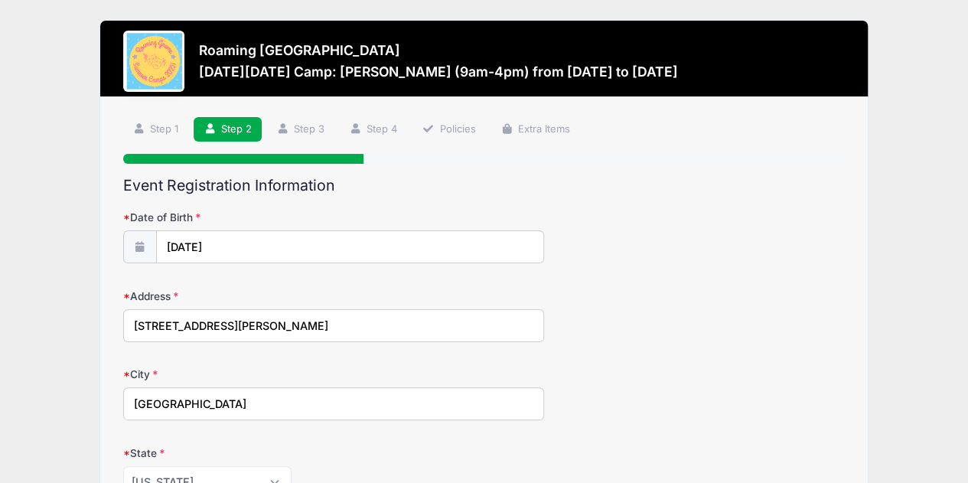
click at [670, 317] on div "Address 5244 Chester St" at bounding box center [484, 316] width 723 height 54
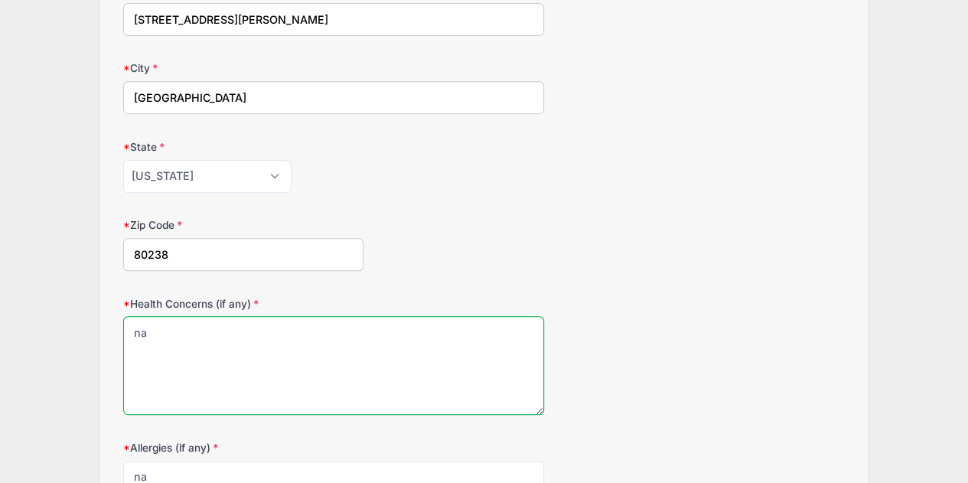
drag, startPoint x: 219, startPoint y: 327, endPoint x: 86, endPoint y: 313, distance: 133.9
click at [86, 314] on div "Roaming Gnome Theatre Thanksgiving Day Camp: Taylor Swift (9am-4pm) from 11/24 …" at bounding box center [484, 197] width 922 height 1007
type textarea "na"
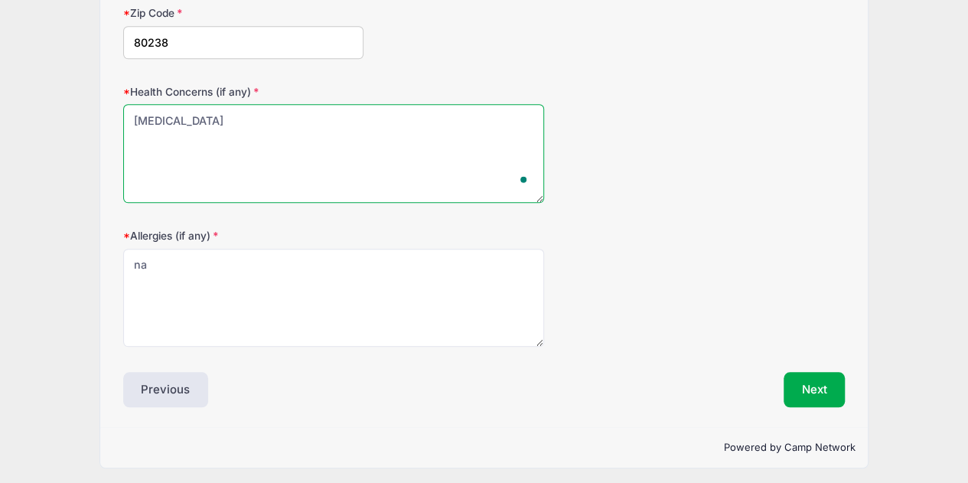
type textarea "Peanut Allergy"
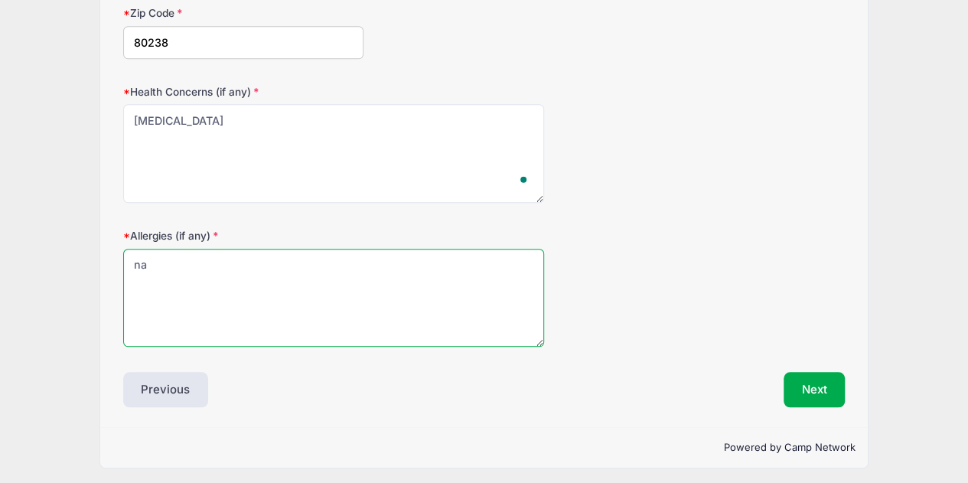
type textarea "na"
drag, startPoint x: 197, startPoint y: 247, endPoint x: 109, endPoint y: 249, distance: 87.3
click at [109, 249] on div "Step 2 /7 Step 1 Step 2 Step 3 Step 4 Policies Extra Items Participant Informat…" at bounding box center [483, 3] width 767 height 848
type textarea "Peanut Allergy"
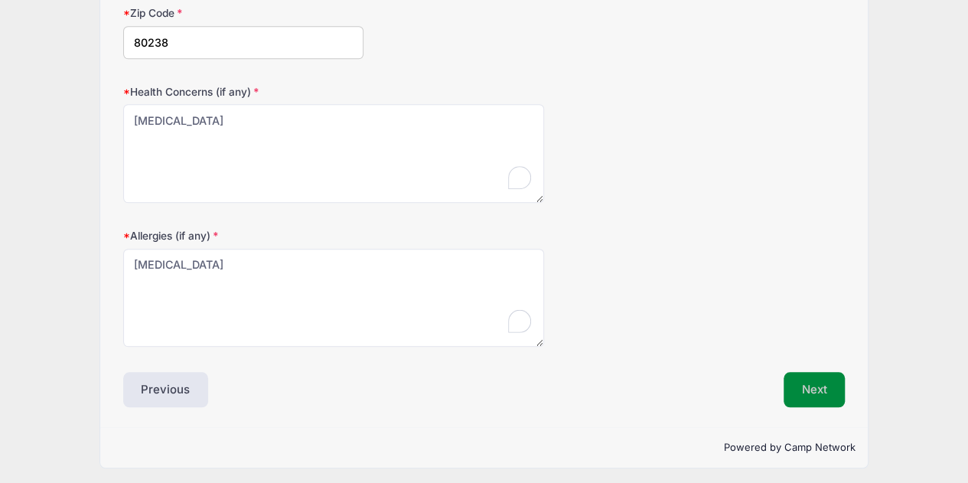
click at [814, 384] on button "Next" at bounding box center [815, 389] width 62 height 35
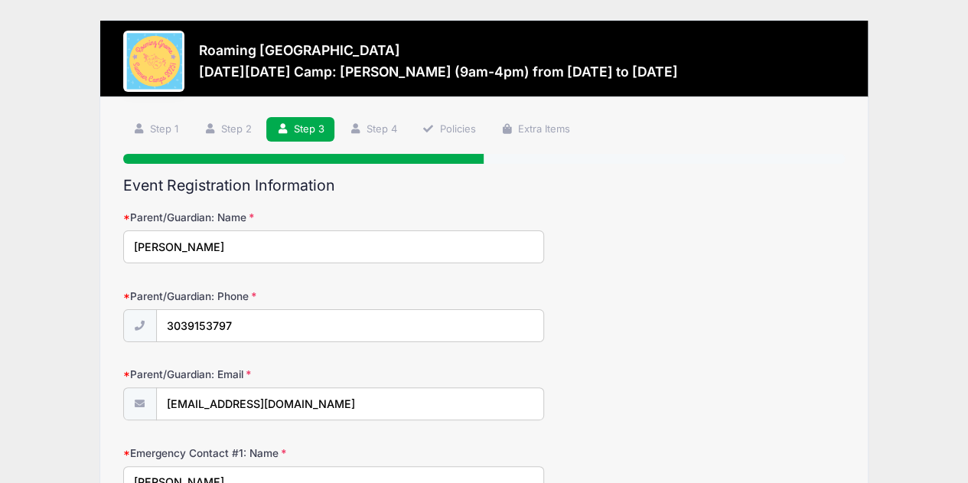
scroll to position [536, 0]
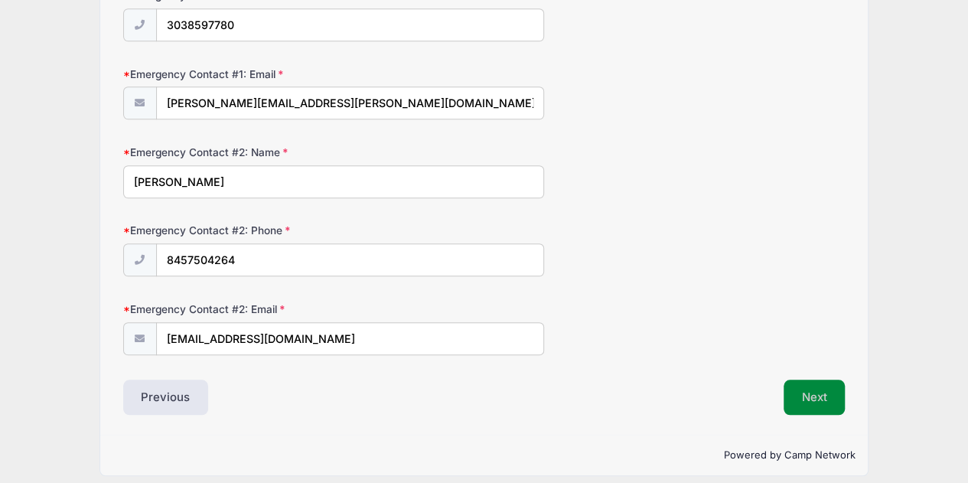
click at [809, 390] on button "Next" at bounding box center [815, 397] width 62 height 35
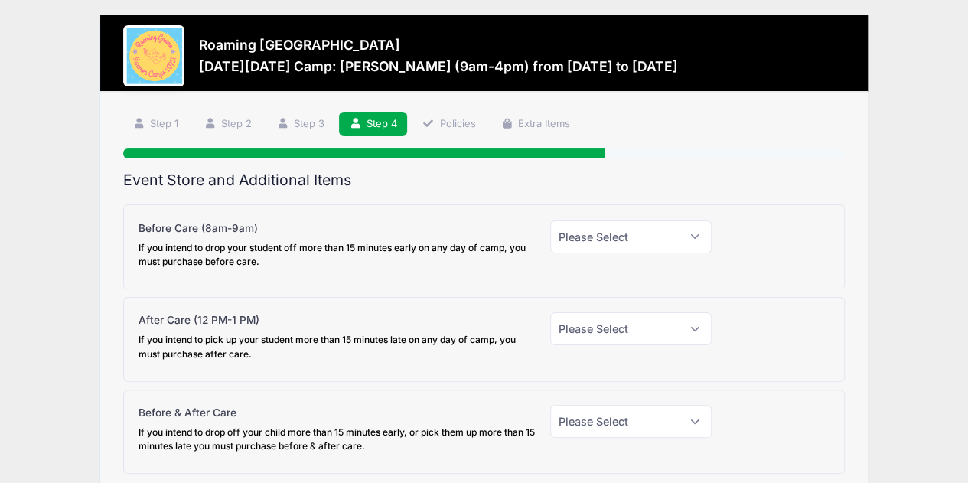
scroll to position [0, 0]
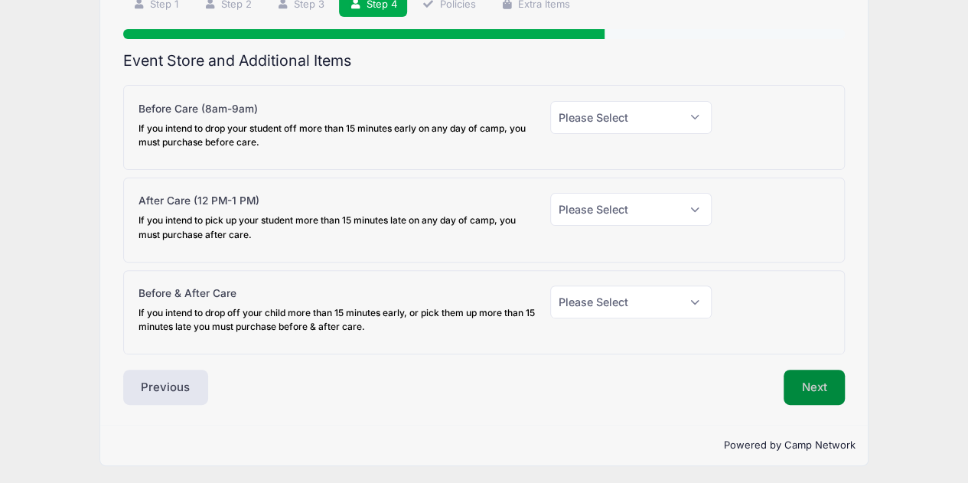
click at [802, 370] on button "Next" at bounding box center [815, 387] width 62 height 35
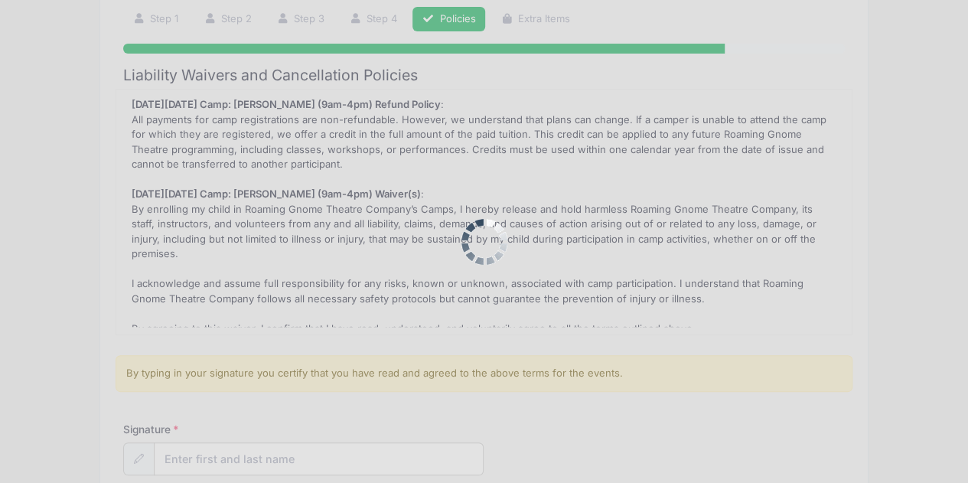
scroll to position [17, 0]
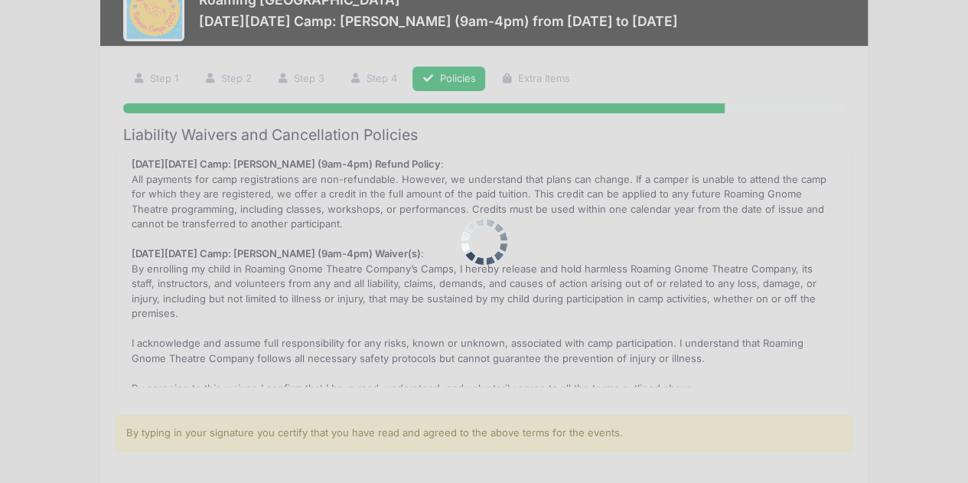
click at [804, 380] on div at bounding box center [484, 241] width 968 height 483
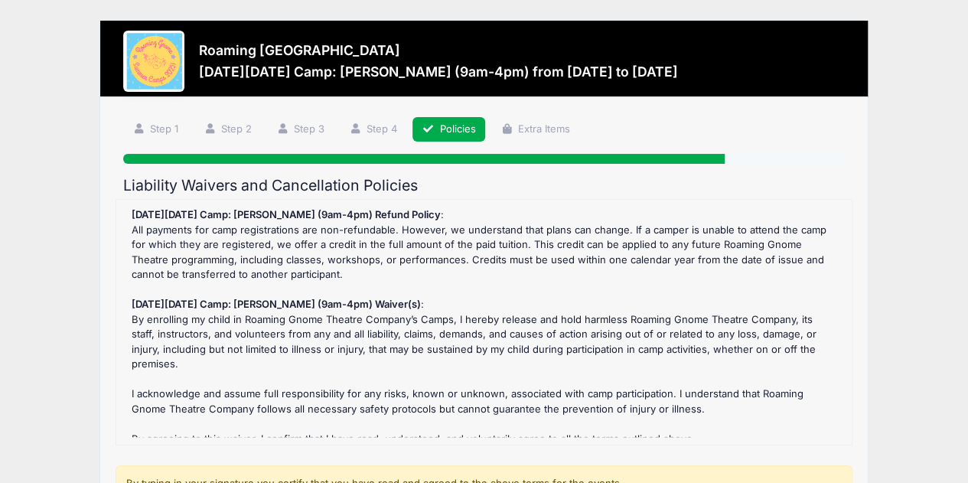
scroll to position [254, 0]
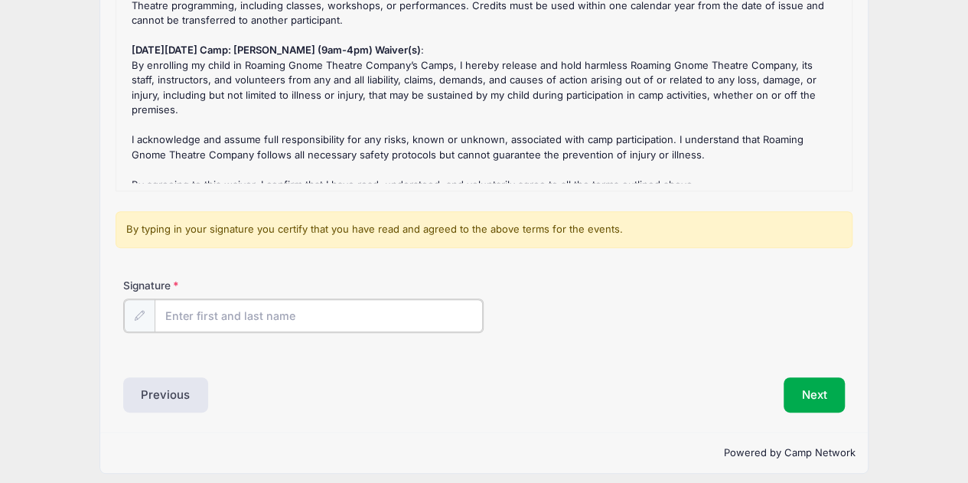
click at [282, 314] on input "Signature" at bounding box center [319, 315] width 329 height 33
type input "Jenna Varathungarajan"
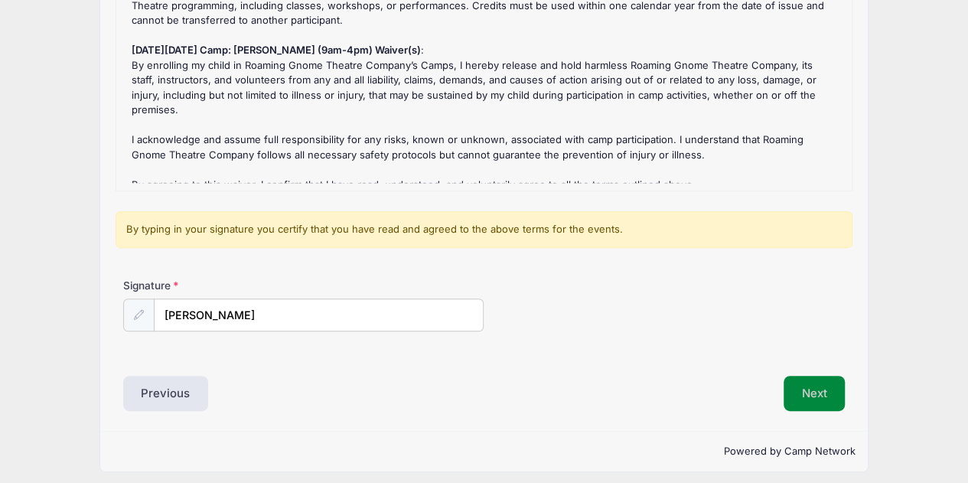
click at [787, 390] on button "Next" at bounding box center [815, 393] width 62 height 35
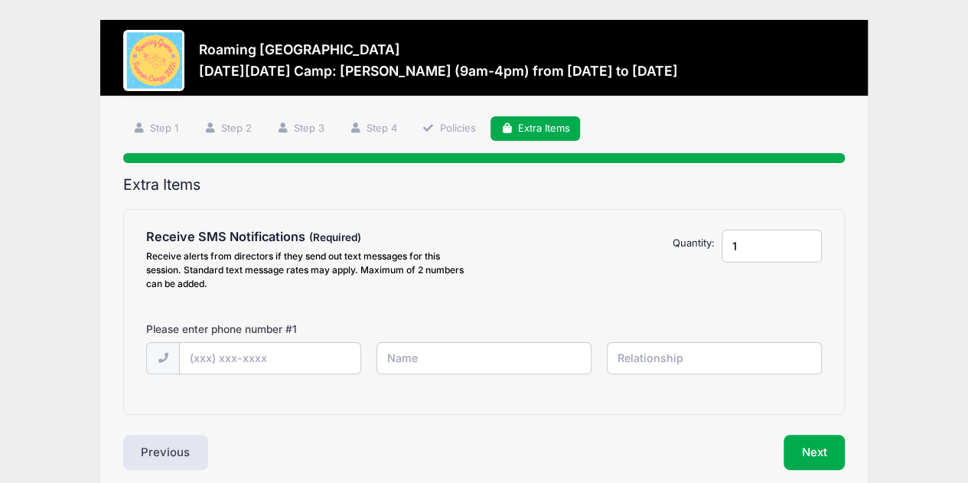
scroll to position [0, 0]
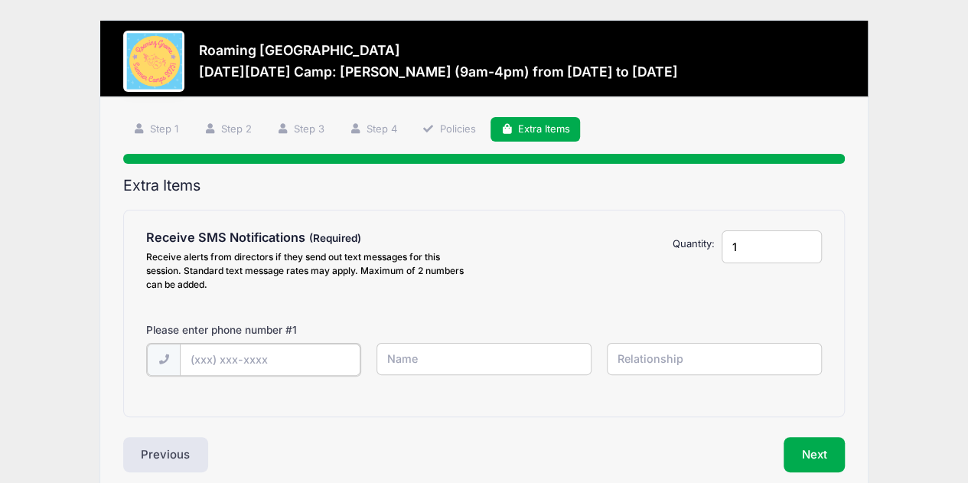
click at [272, 355] on input "text" at bounding box center [270, 360] width 181 height 33
type input "(303) 915-3797"
click at [824, 445] on button "Next" at bounding box center [815, 453] width 62 height 35
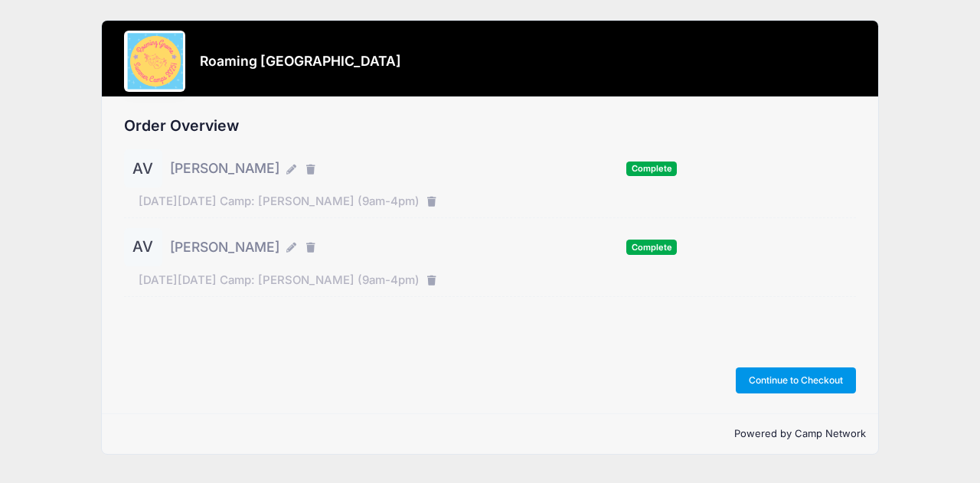
click at [834, 382] on button "Continue to Checkout" at bounding box center [796, 380] width 121 height 26
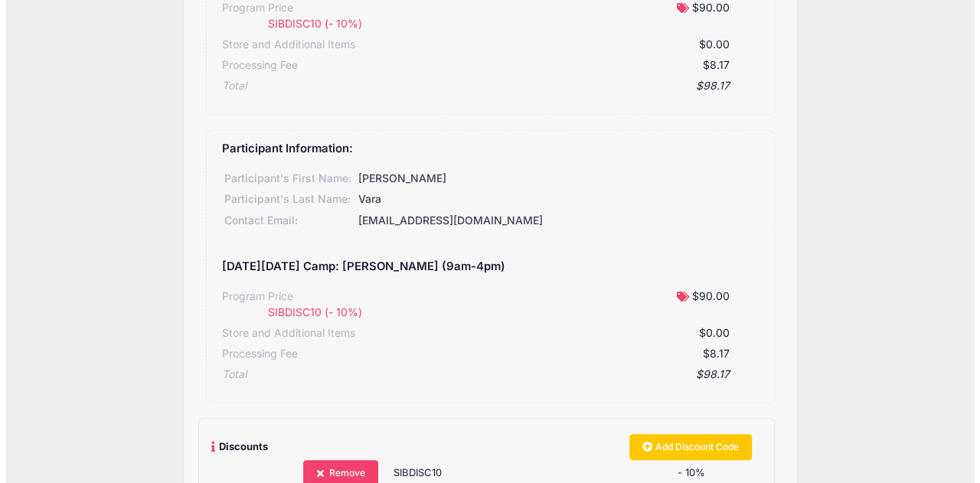
scroll to position [536, 0]
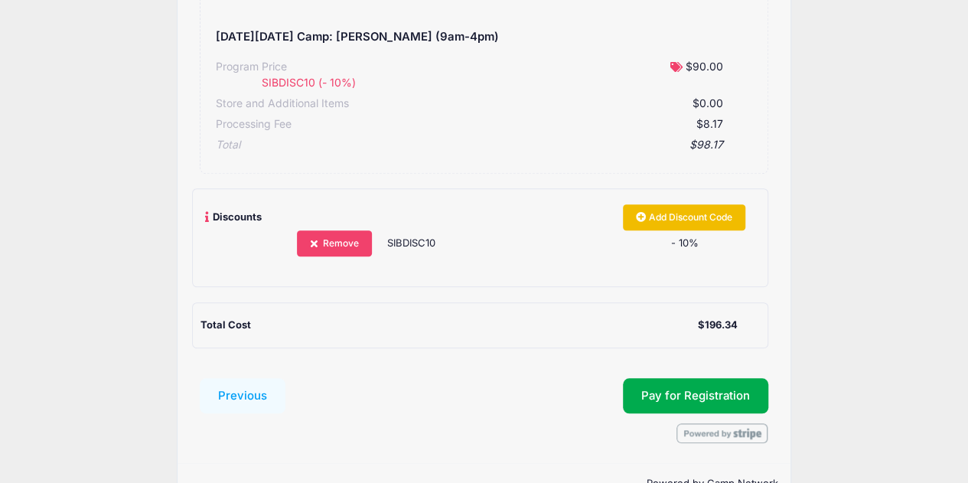
click at [644, 211] on link "Add Discount Code" at bounding box center [684, 217] width 122 height 26
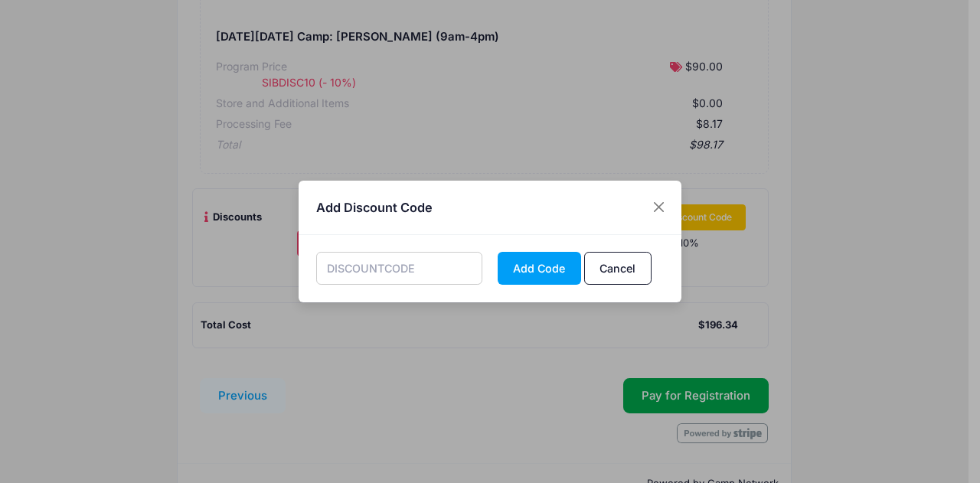
click at [413, 274] on input "text" at bounding box center [399, 268] width 167 height 33
type input "VARA200"
click at [524, 258] on button "Add Code" at bounding box center [539, 268] width 83 height 33
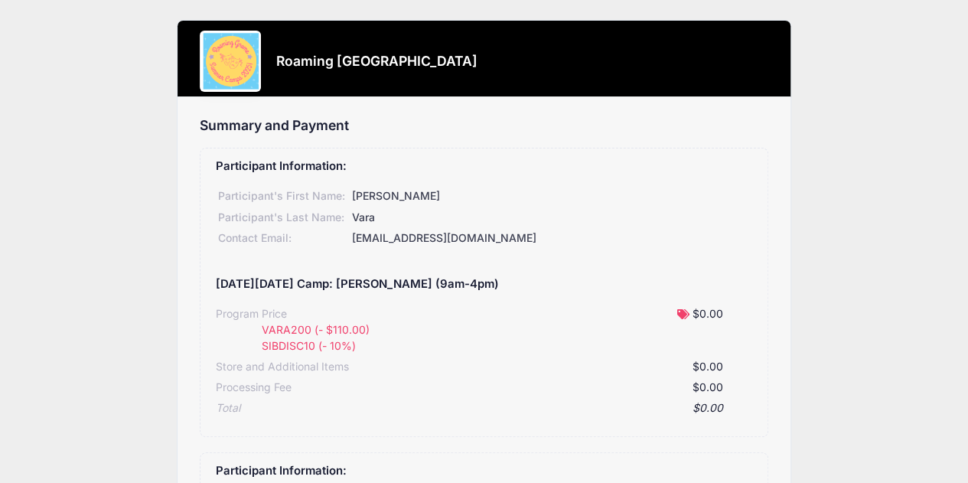
scroll to position [628, 0]
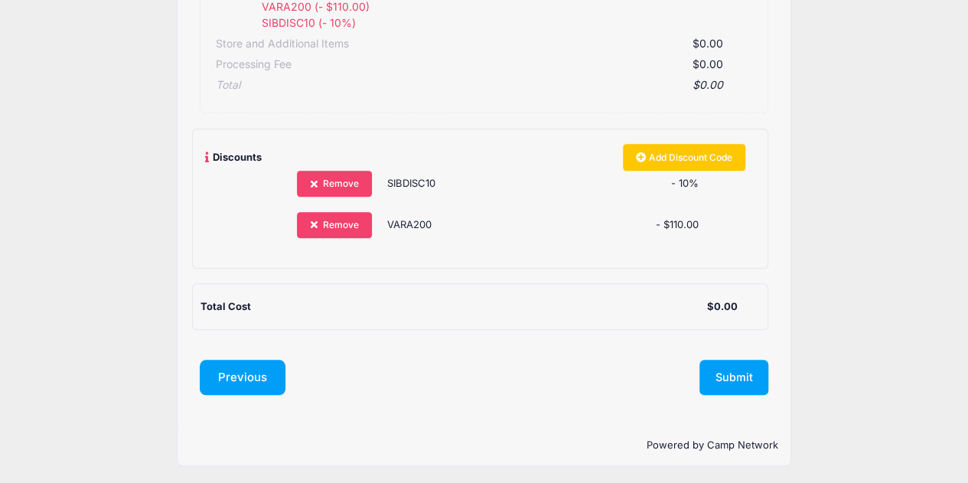
click at [217, 371] on button "Previous" at bounding box center [243, 377] width 86 height 35
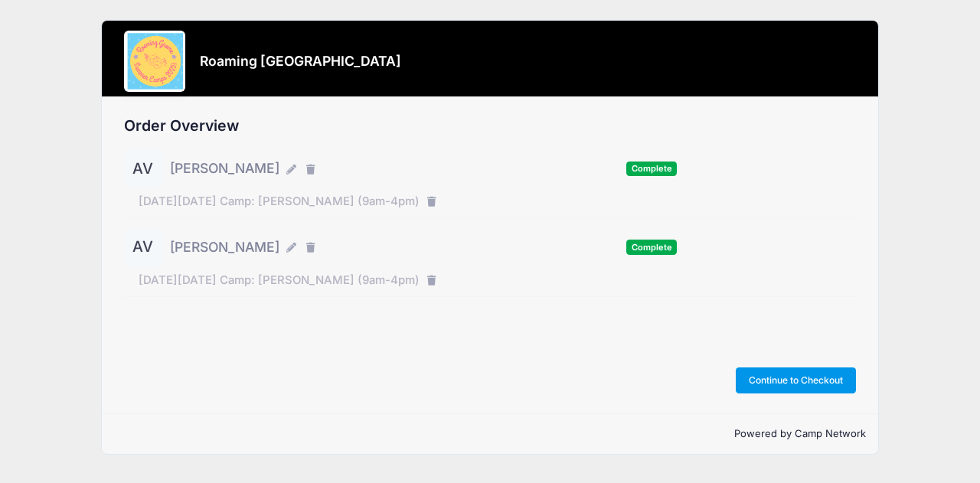
click at [787, 379] on button "Continue to Checkout" at bounding box center [796, 380] width 121 height 26
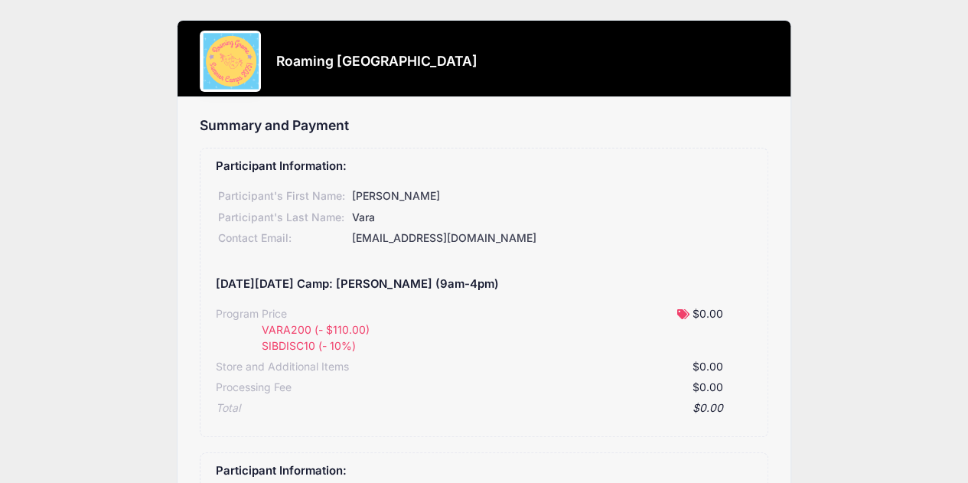
scroll to position [628, 0]
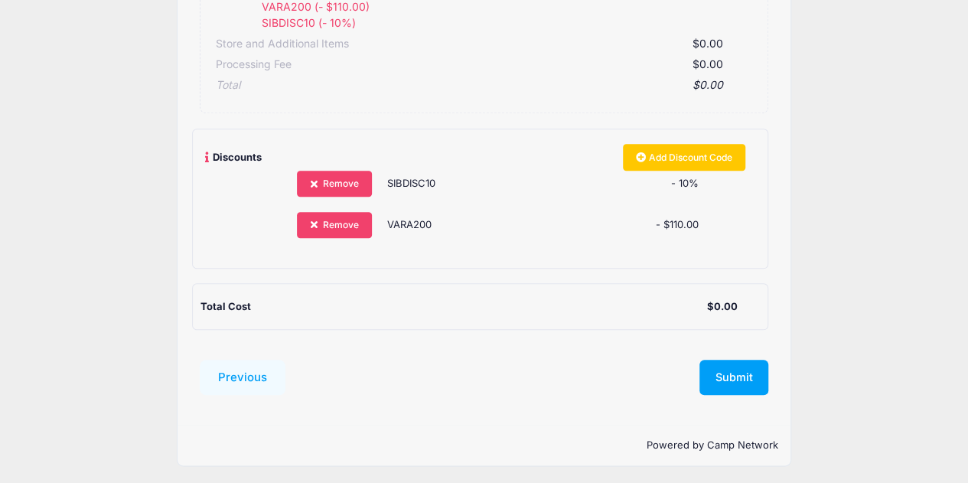
click at [734, 397] on form "Previous Submit Pay for Registration" at bounding box center [484, 382] width 569 height 45
click at [732, 382] on button "Submit" at bounding box center [734, 377] width 69 height 35
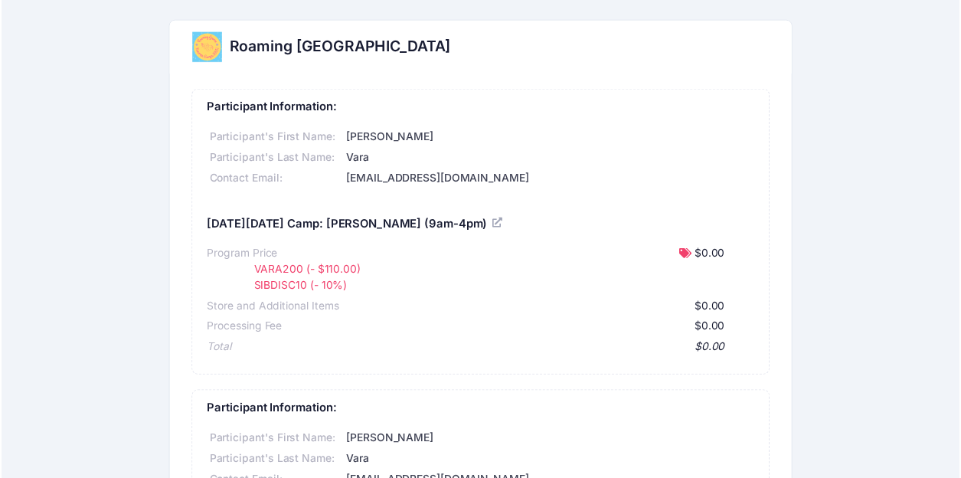
scroll to position [511, 0]
